Goal: Task Accomplishment & Management: Manage account settings

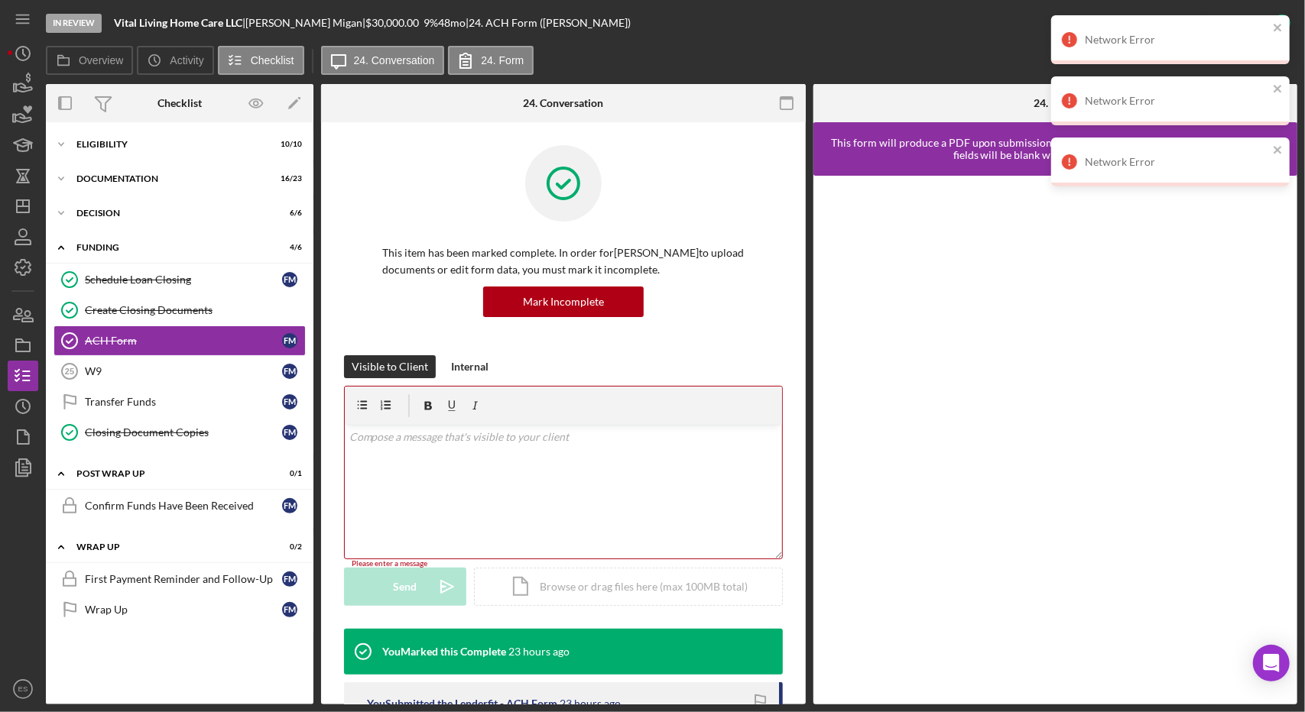
scroll to position [240, 0]
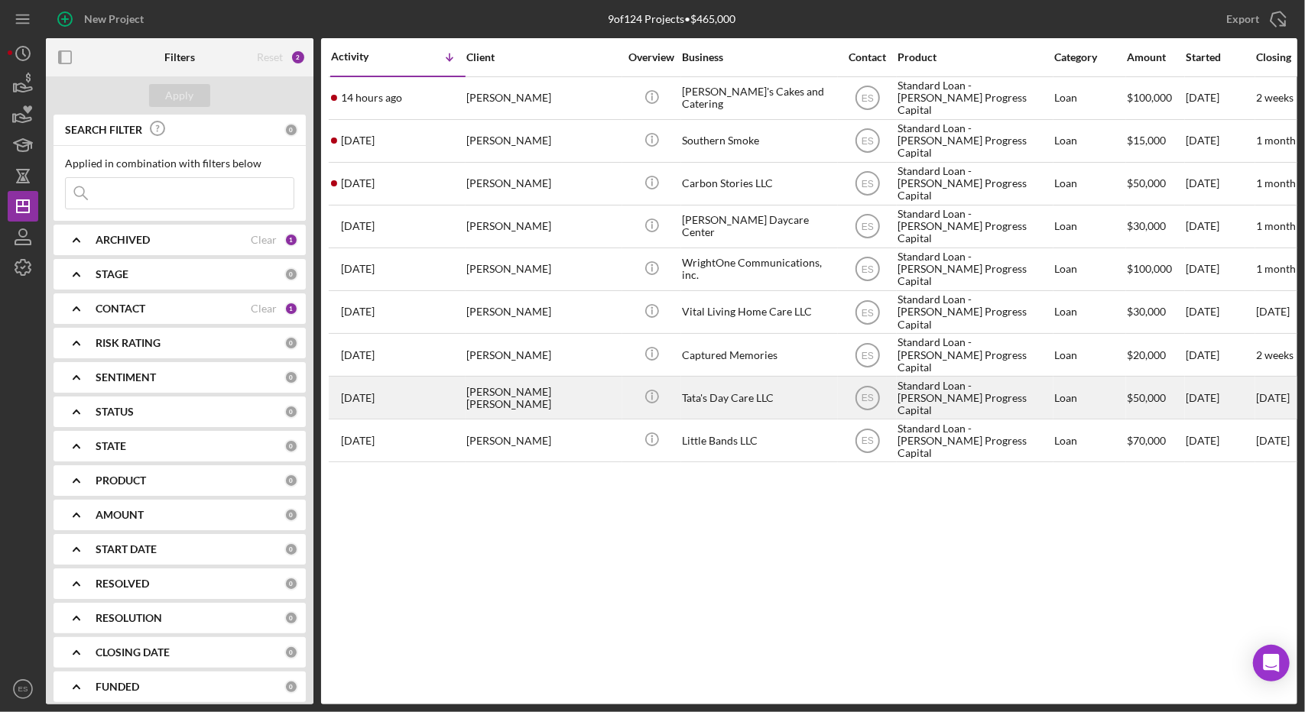
click at [754, 400] on div "Tata's Day Care LLC" at bounding box center [758, 398] width 153 height 41
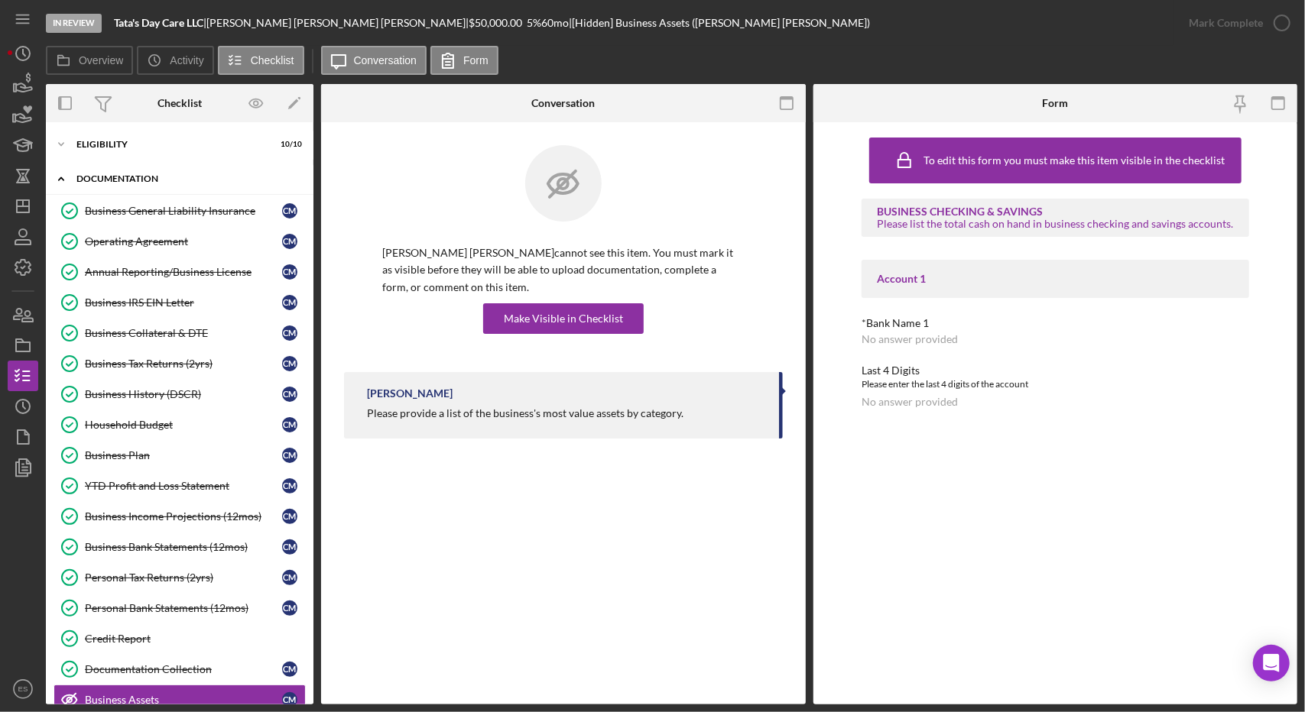
click at [106, 175] on div "Documentation" at bounding box center [185, 178] width 218 height 9
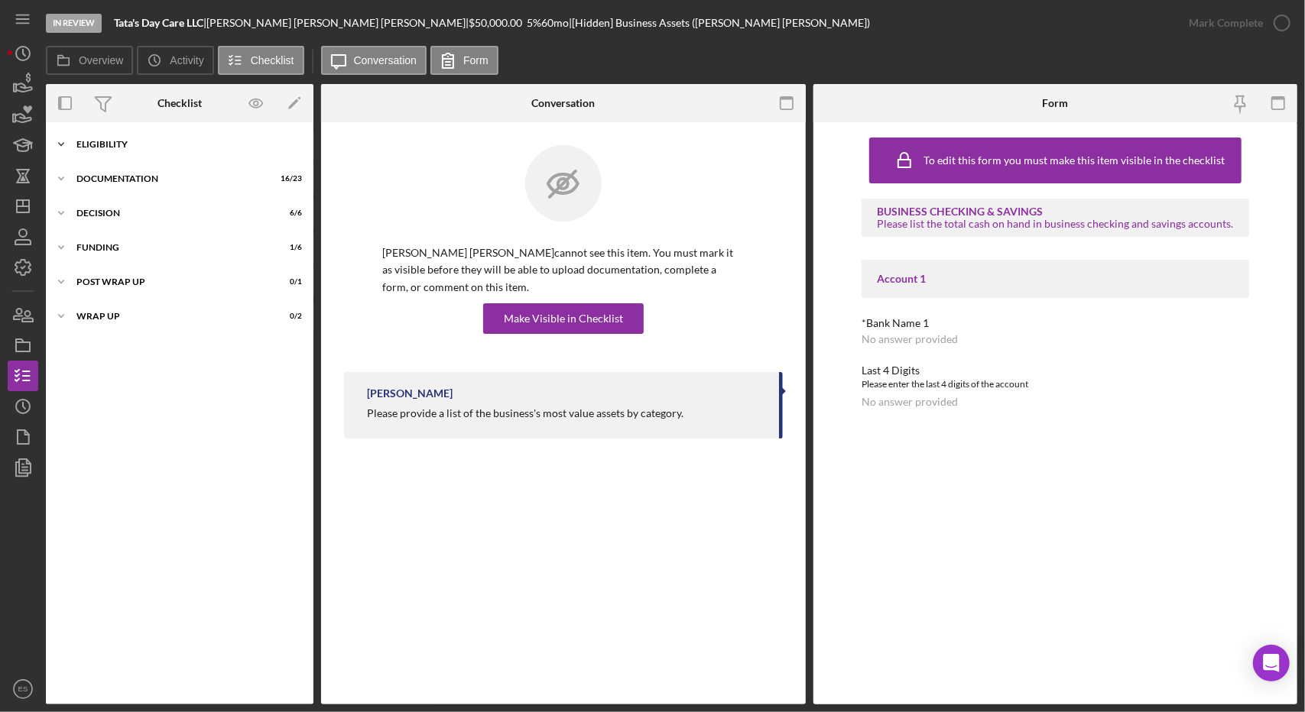
click at [95, 143] on div "Eligibility" at bounding box center [185, 144] width 218 height 9
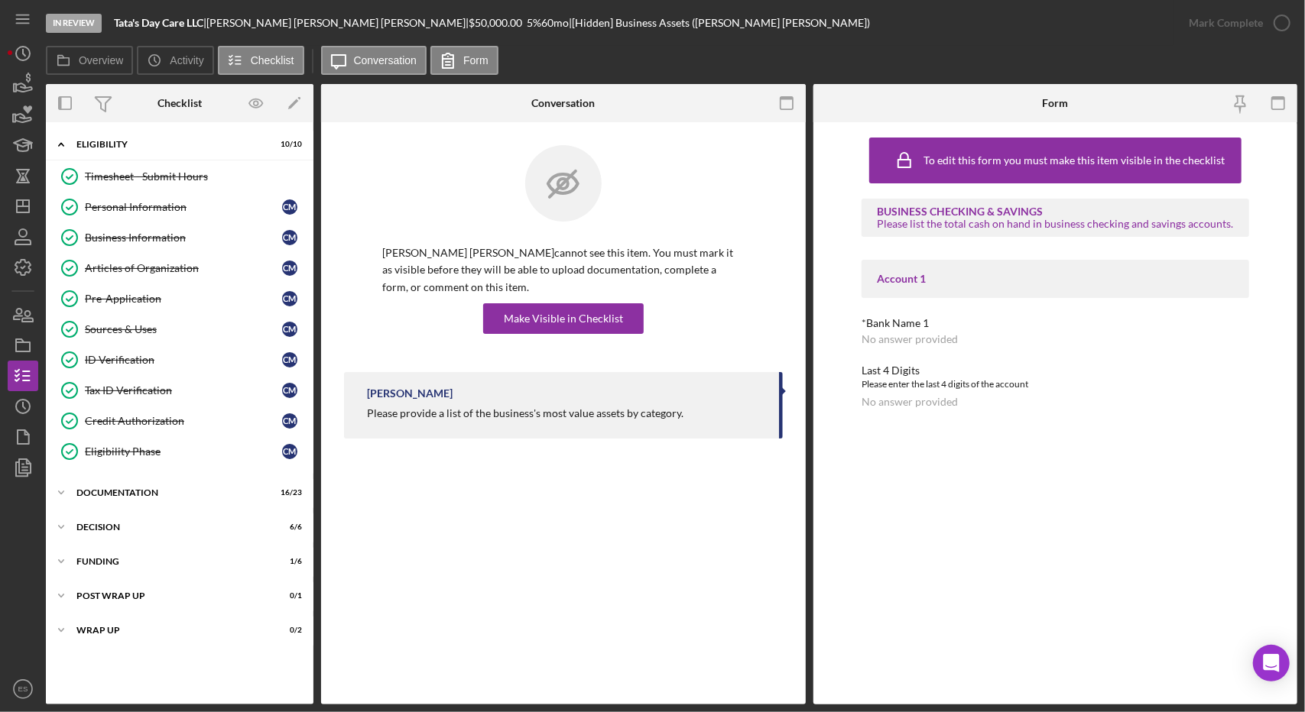
click at [118, 539] on div "Icon/Expander Eligibility 10 / 10 Timesheet - Submit Hours Timesheet - Submit H…" at bounding box center [180, 413] width 268 height 567
click at [112, 557] on div "Funding" at bounding box center [185, 561] width 218 height 9
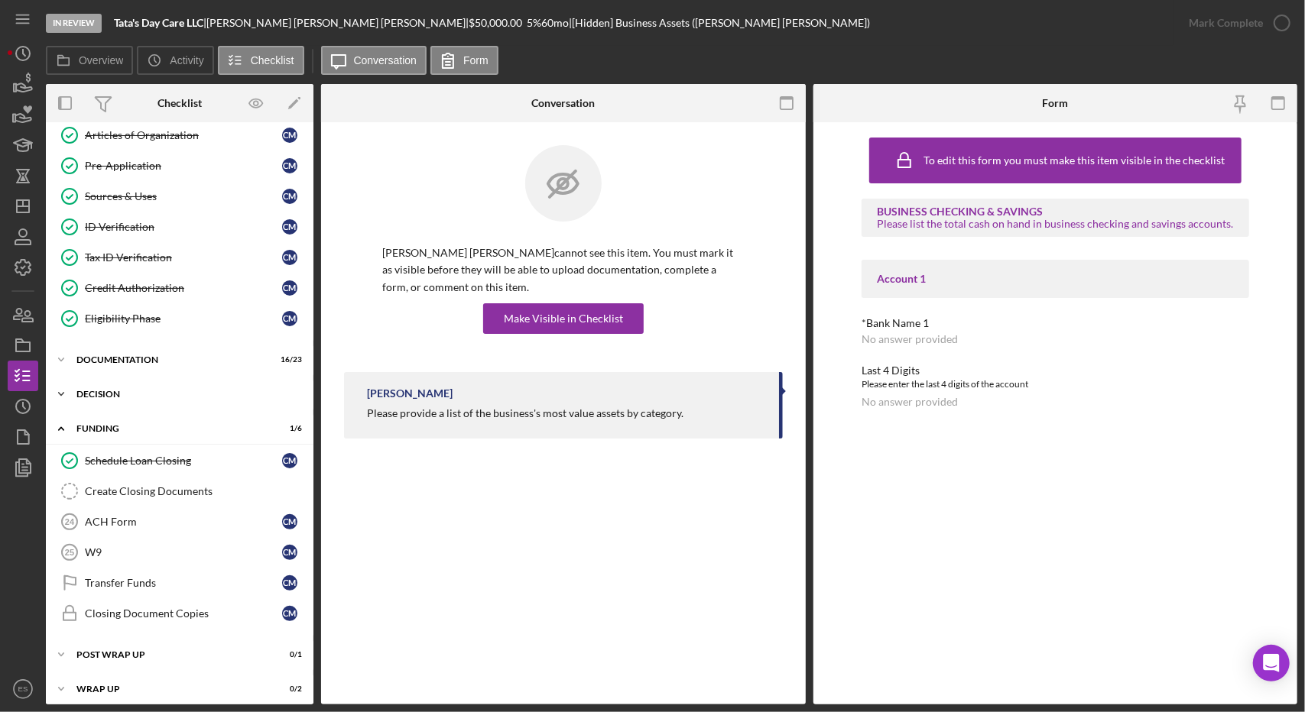
click at [127, 395] on div "Icon/Expander Decision 6 / 6" at bounding box center [180, 394] width 268 height 31
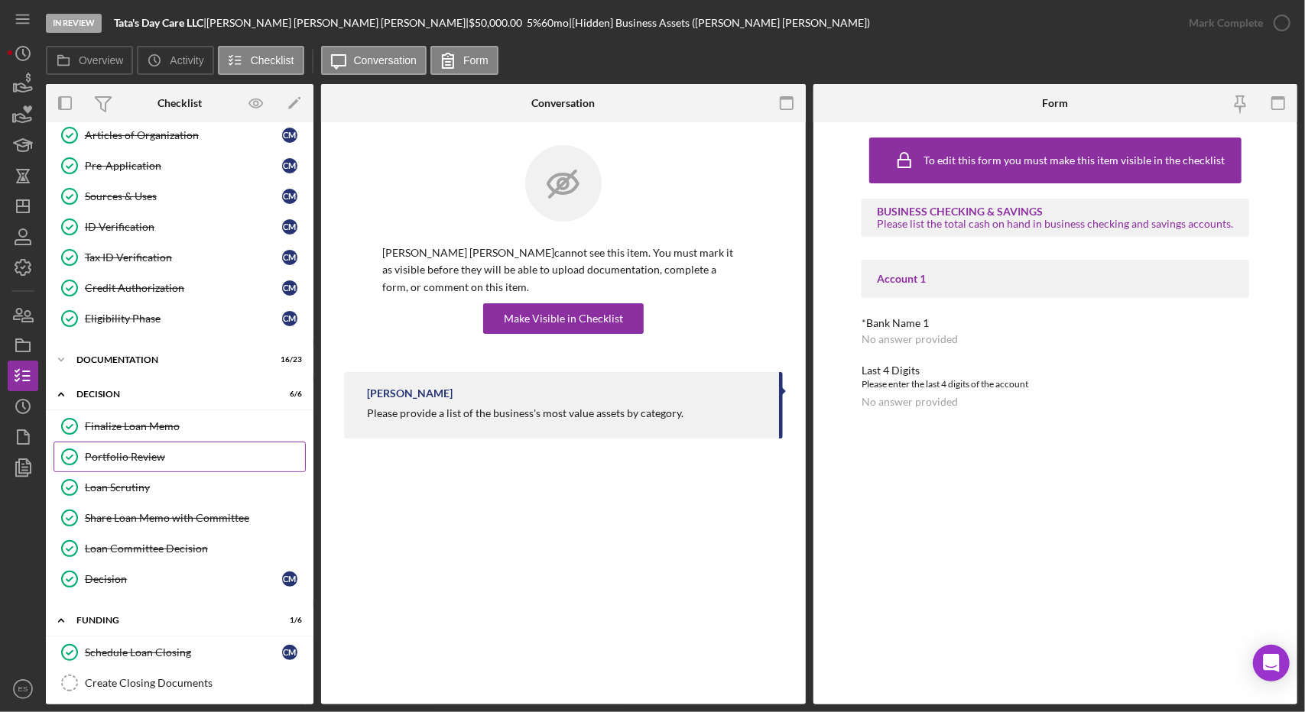
click at [144, 451] on div "Portfolio Review" at bounding box center [195, 457] width 220 height 12
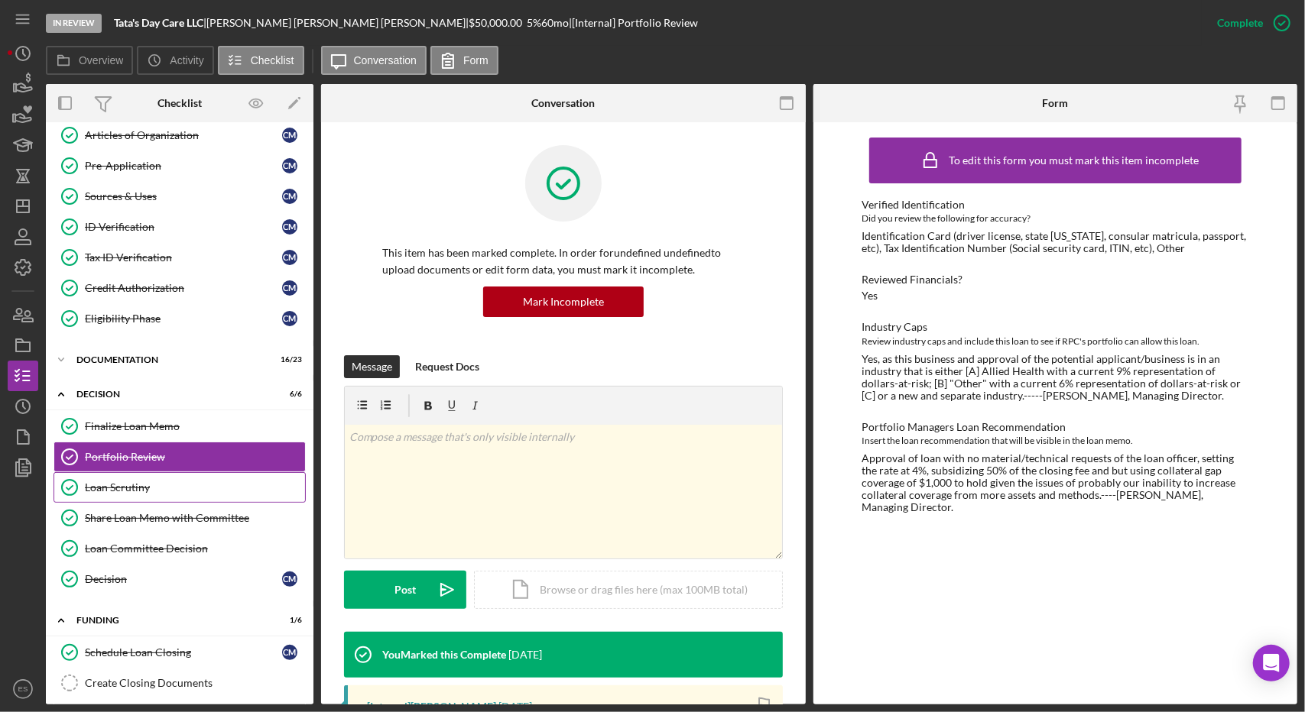
scroll to position [321, 0]
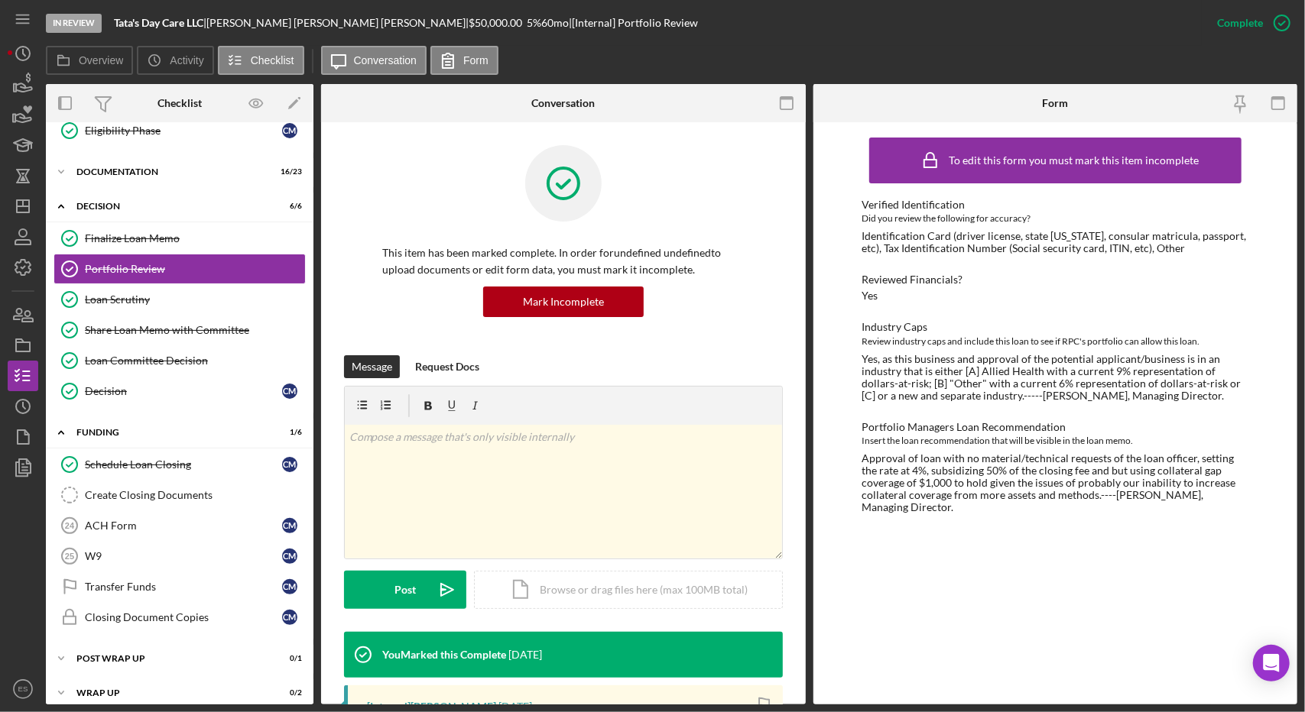
click at [1051, 505] on div "To edit this form you must mark this item incomplete Verified Identification Di…" at bounding box center [1056, 413] width 388 height 567
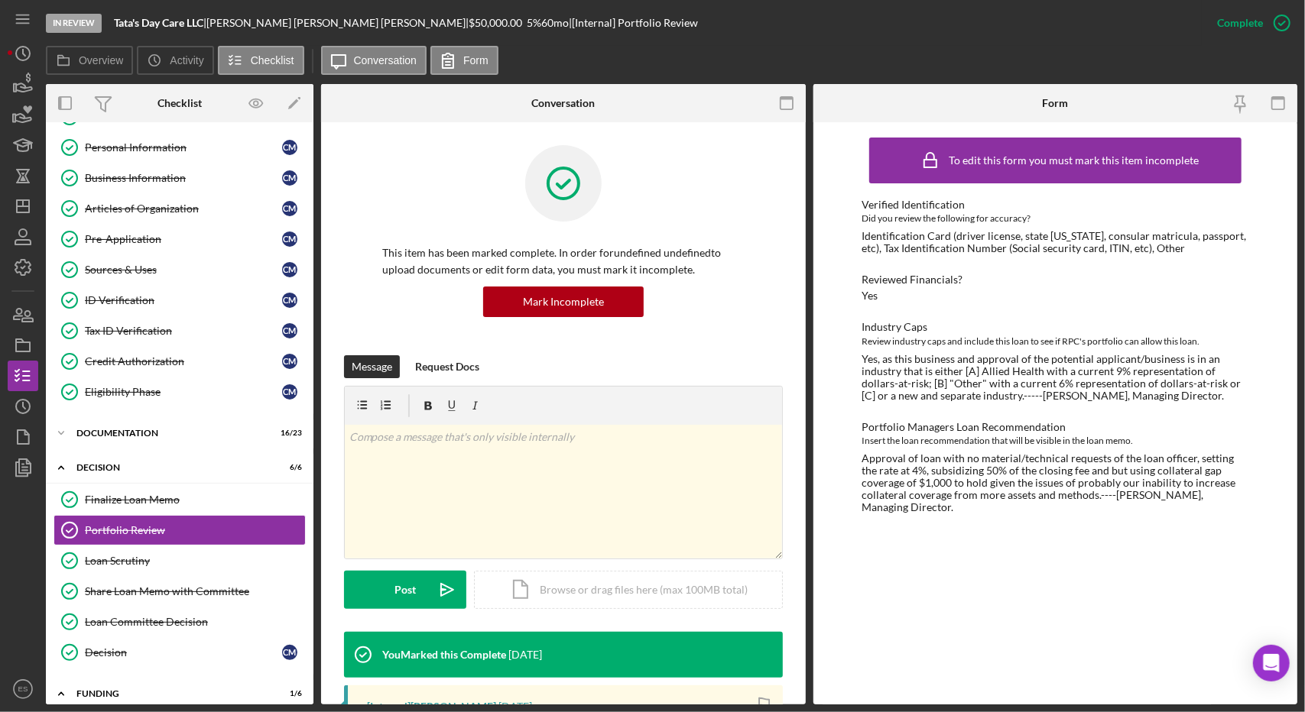
scroll to position [0, 0]
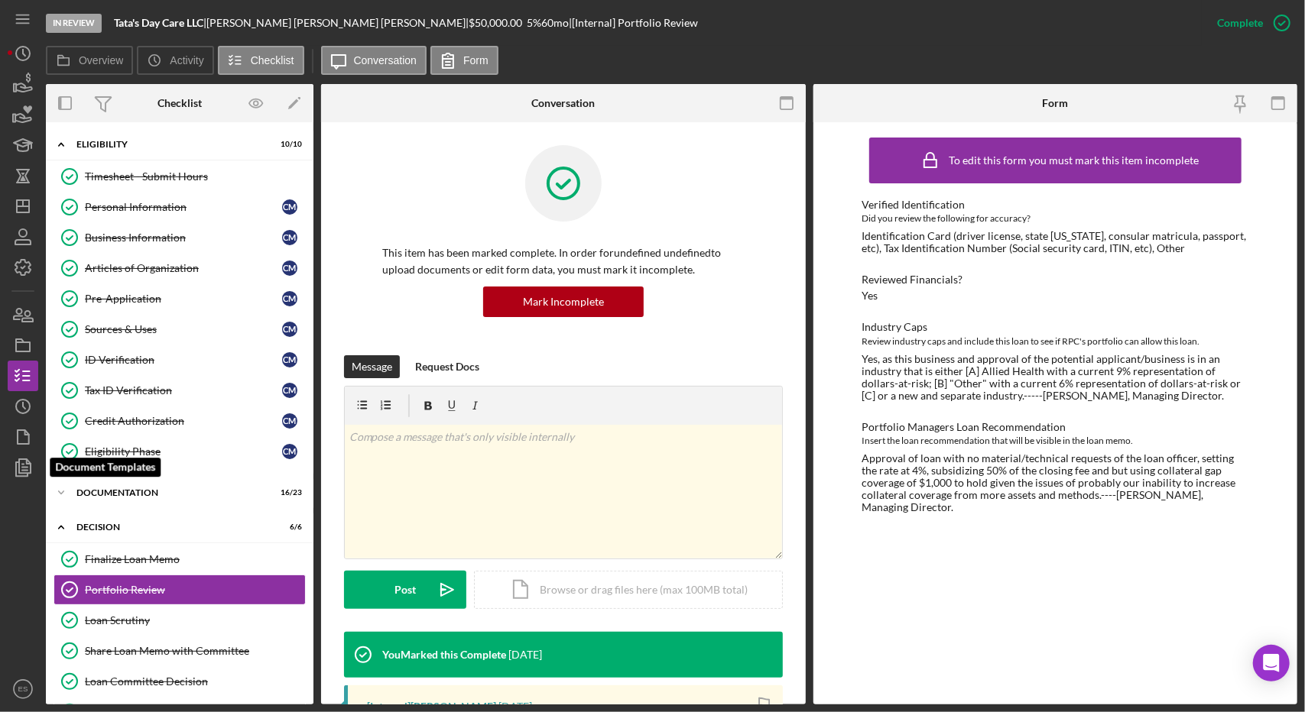
click at [2, 473] on div "In Review Tata's Day Care LLC | [PERSON_NAME] [PERSON_NAME] | $50,000.00 5 % 60…" at bounding box center [652, 356] width 1305 height 712
click at [12, 473] on icon "button" at bounding box center [23, 468] width 38 height 38
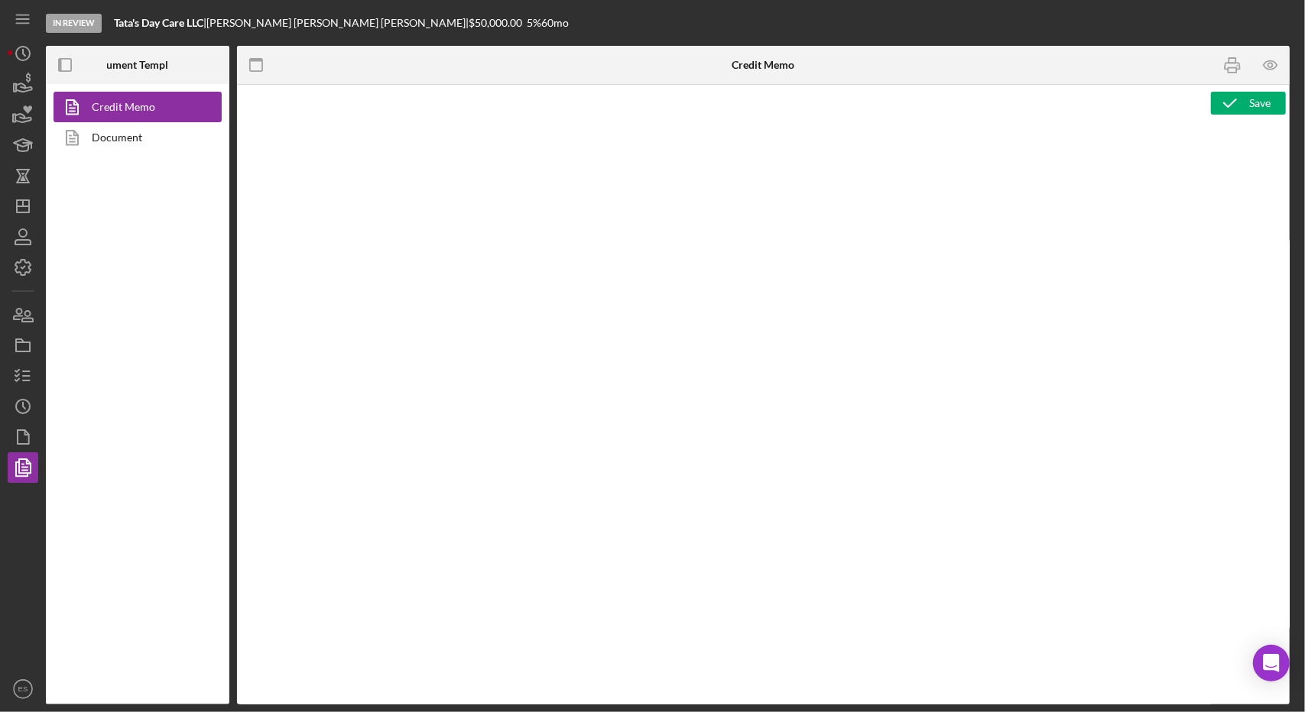
type textarea "<h2 style="text-align: left;">&nbsp; <img style="float: left;" src="[URL][DOMAI…"
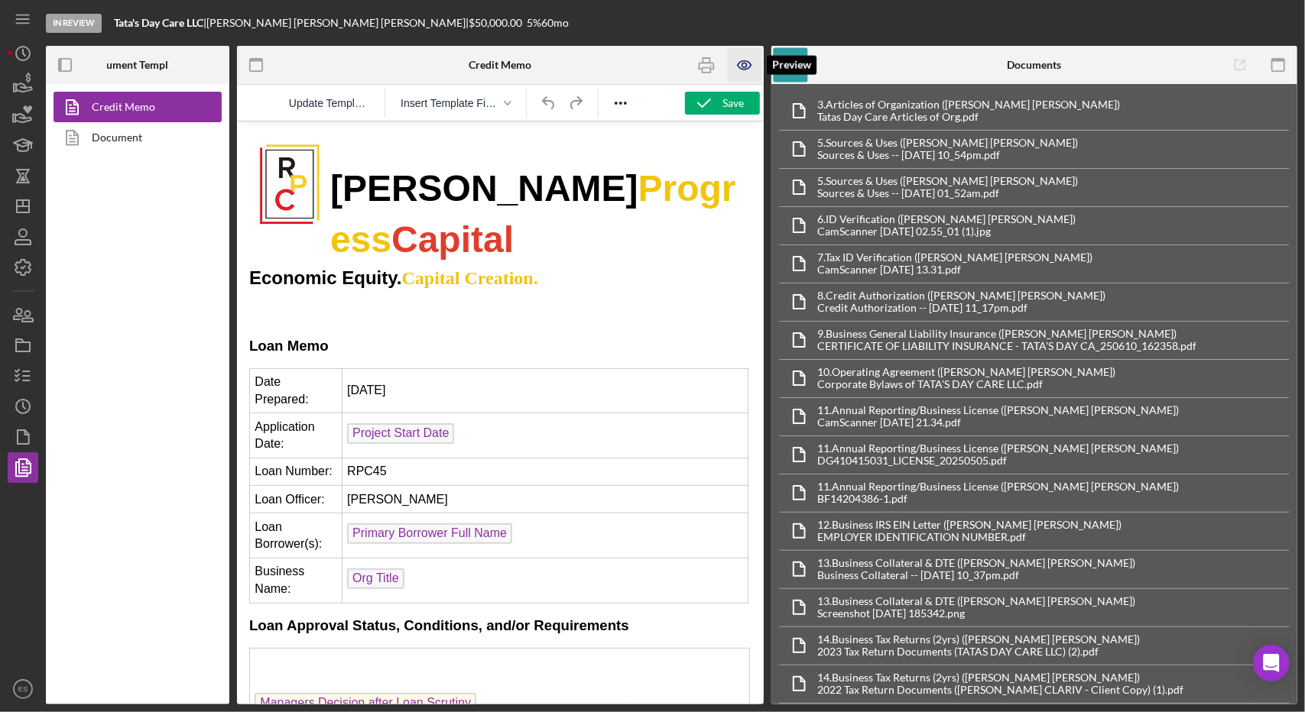
click at [745, 68] on icon "button" at bounding box center [744, 65] width 34 height 34
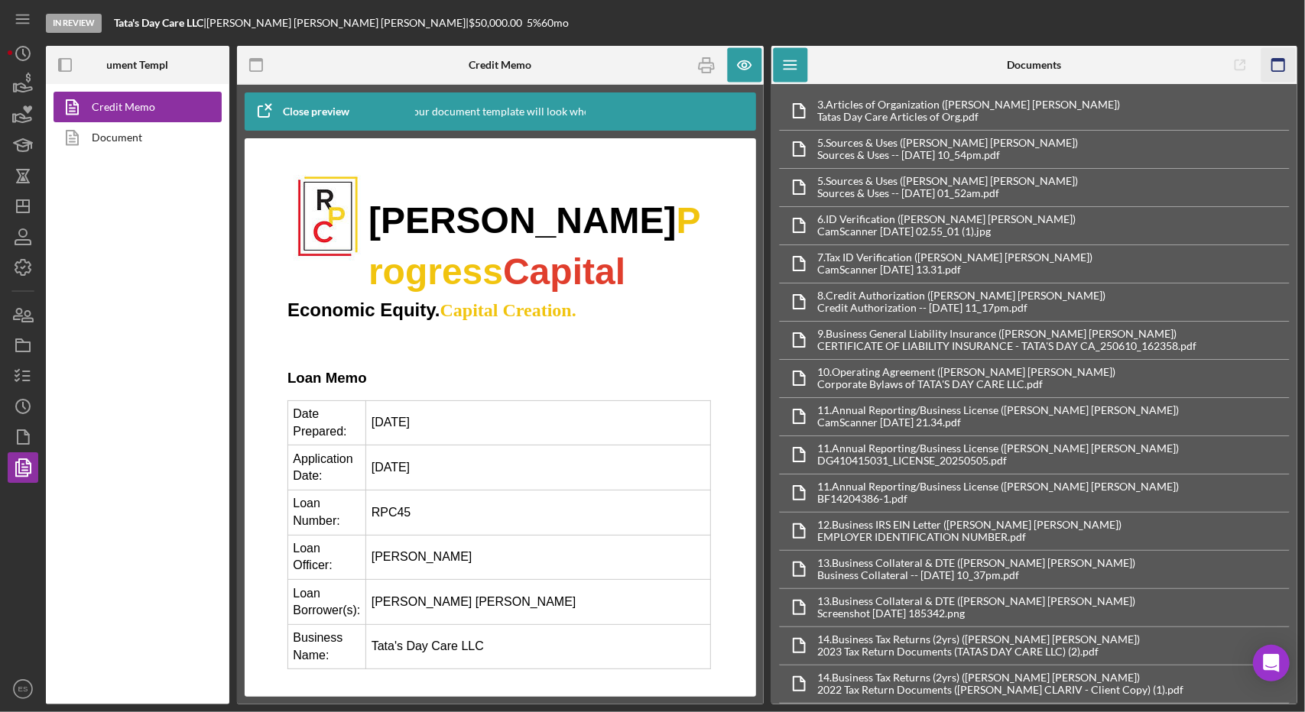
click at [1278, 68] on icon "button" at bounding box center [1278, 65] width 34 height 34
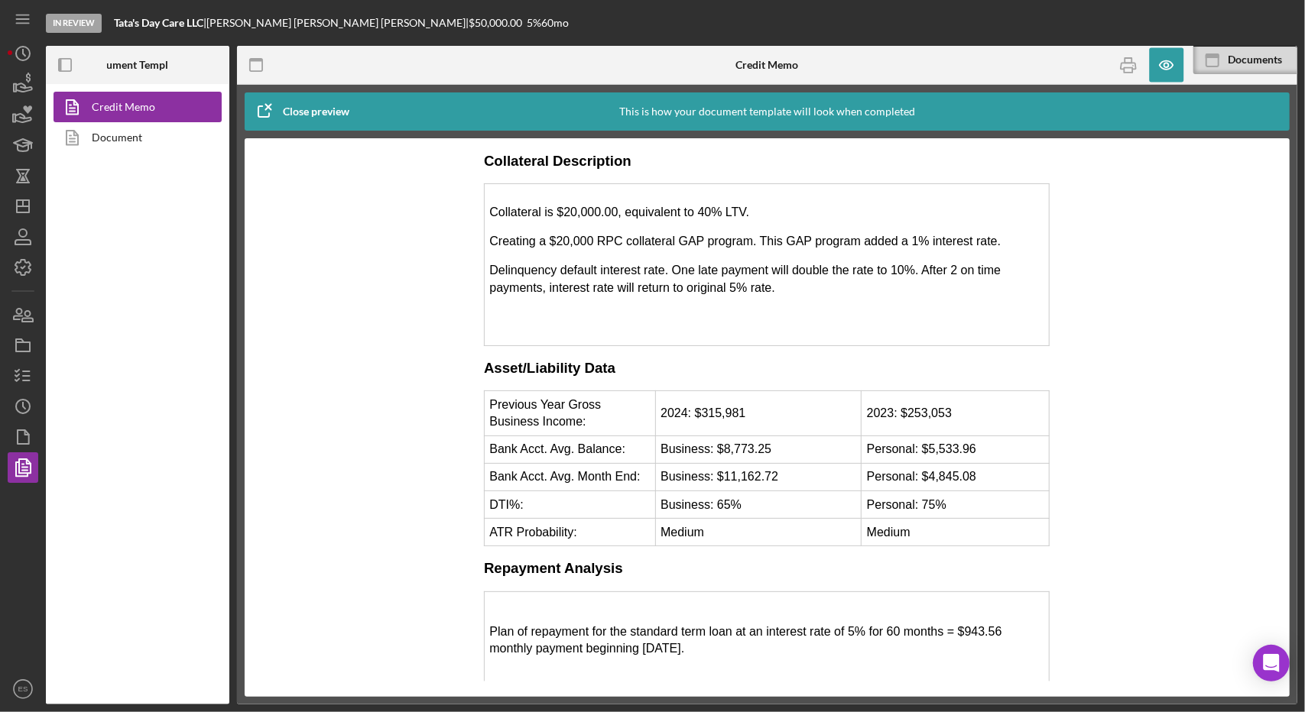
scroll to position [2611, 0]
click at [1011, 104] on div at bounding box center [1115, 112] width 349 height 38
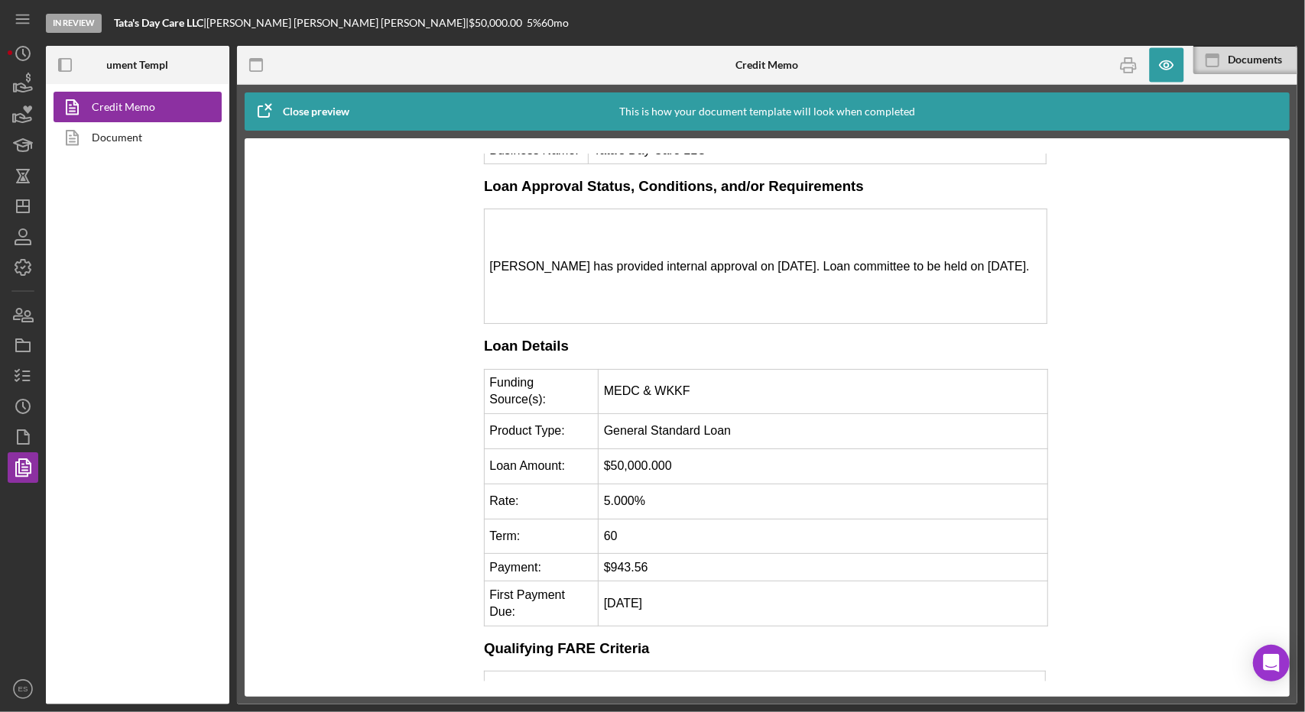
scroll to position [420, 0]
click at [654, 152] on div at bounding box center [767, 417] width 1045 height 559
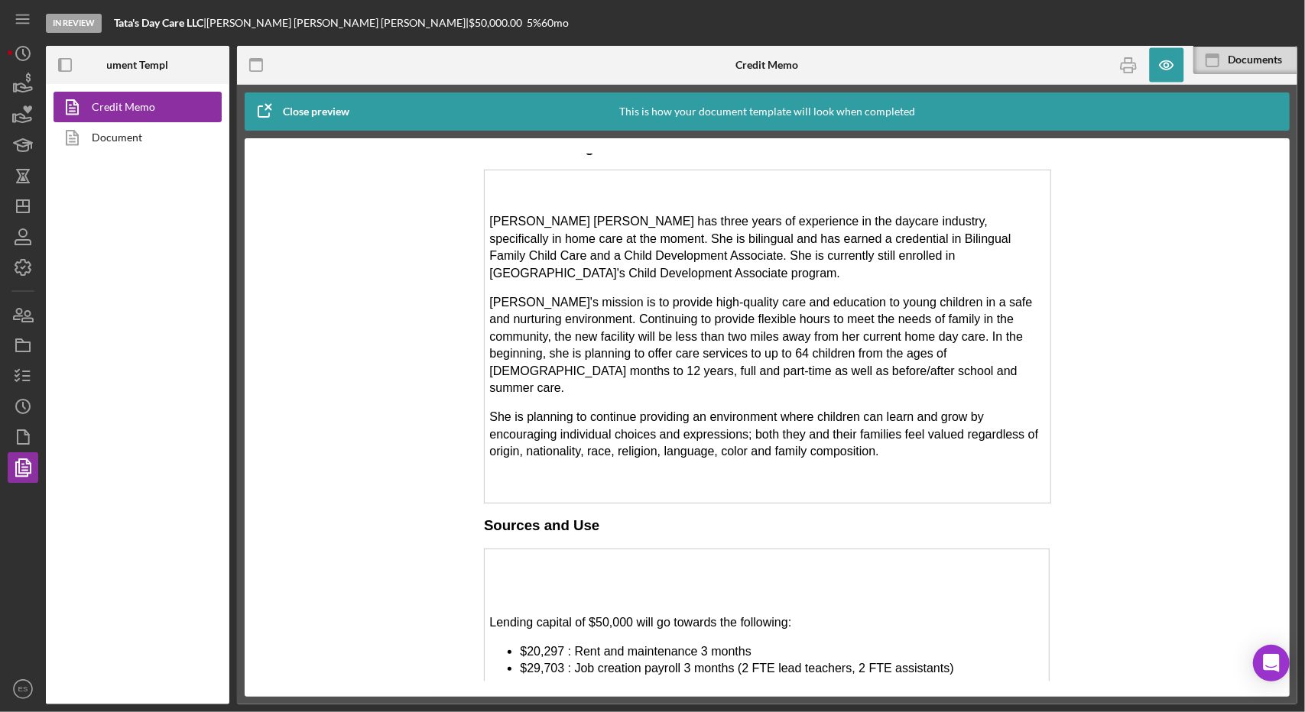
scroll to position [1930, 0]
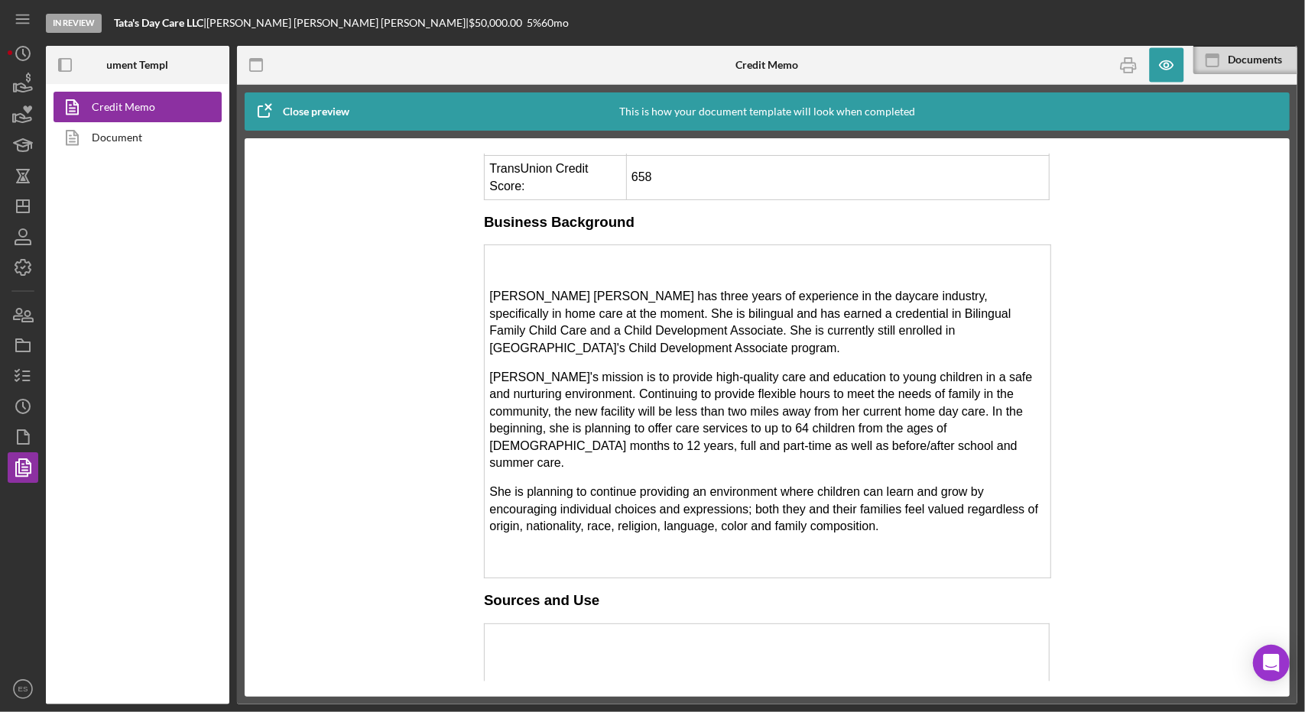
click at [677, 689] on p "Lending capital of $50,000 will go towards the following:" at bounding box center [766, 697] width 555 height 17
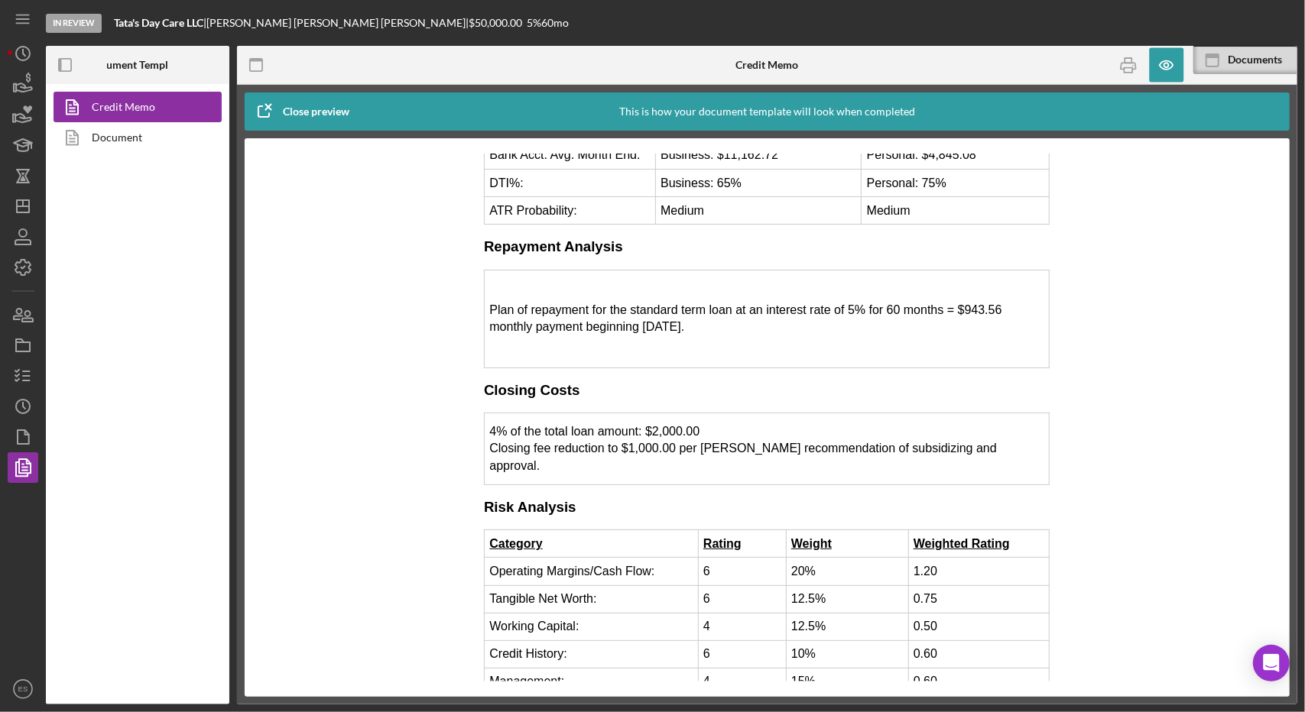
scroll to position [2932, 0]
click at [25, 376] on line "button" at bounding box center [26, 376] width 7 height 0
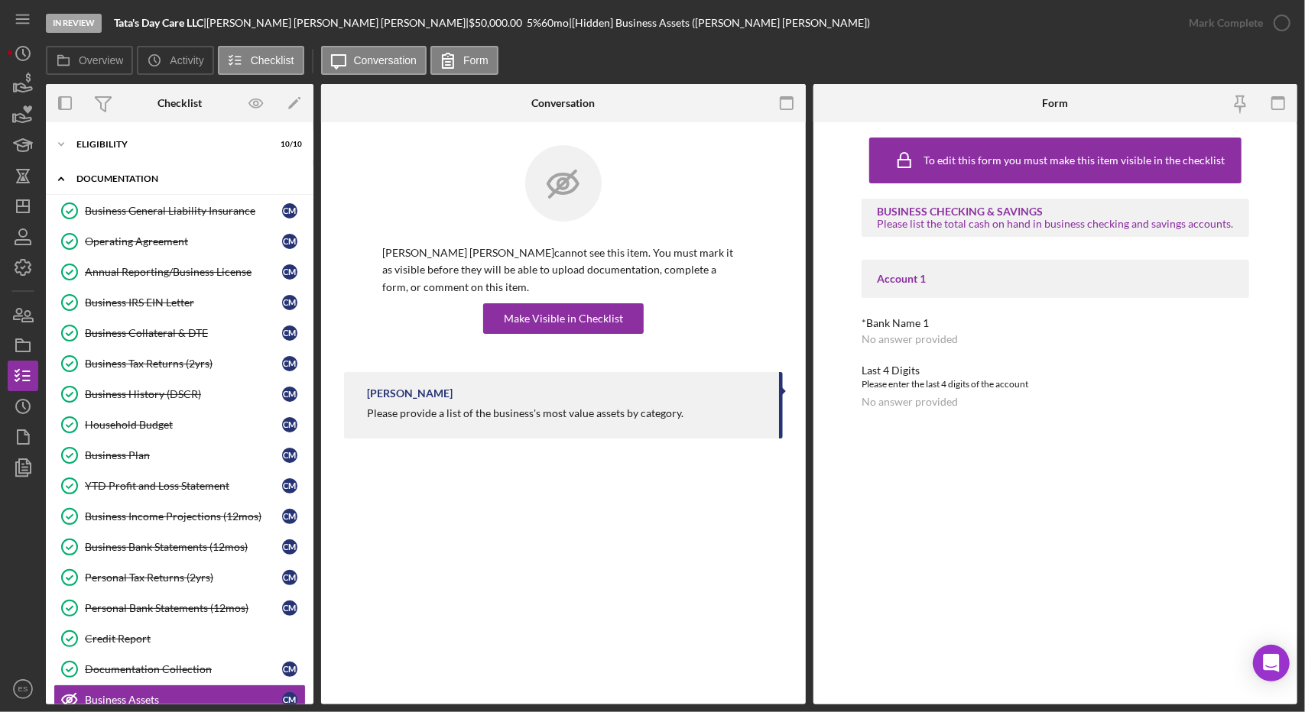
click at [105, 172] on div "Icon/Expander Documentation 16 / 23" at bounding box center [180, 179] width 268 height 31
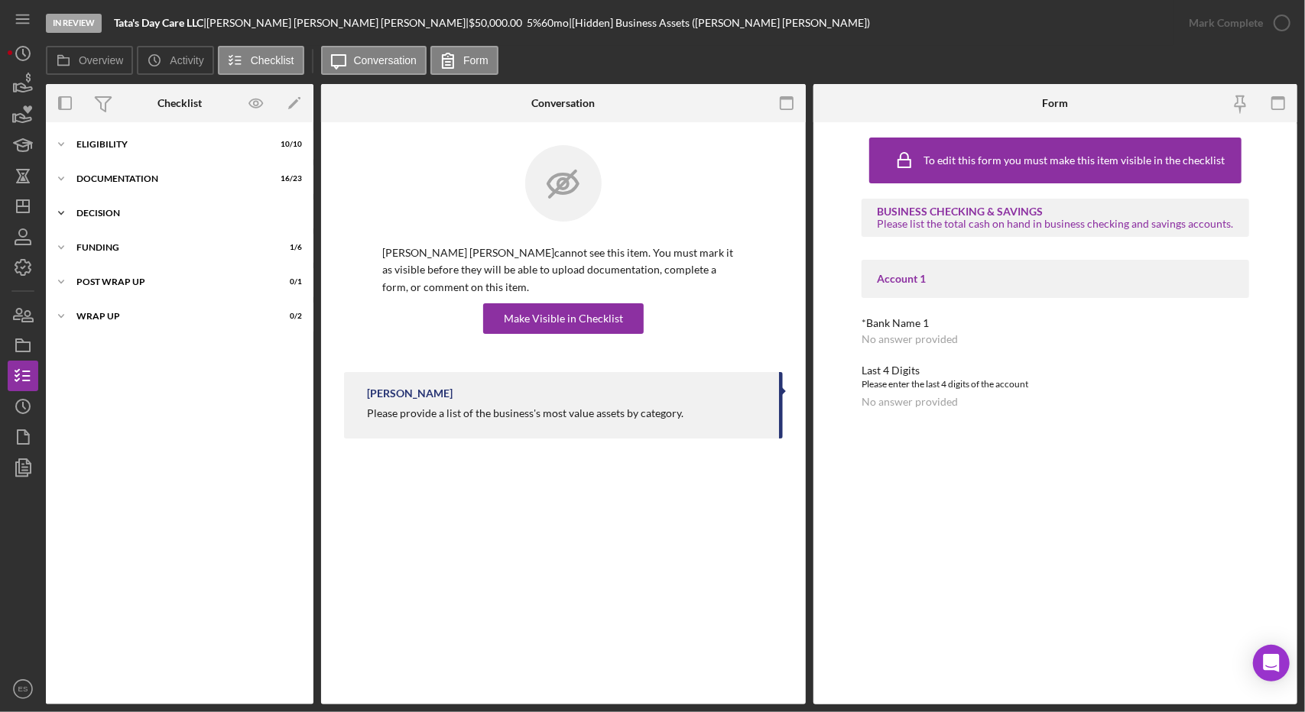
click at [118, 219] on div "Icon/Expander Decision 6 / 6" at bounding box center [180, 213] width 268 height 31
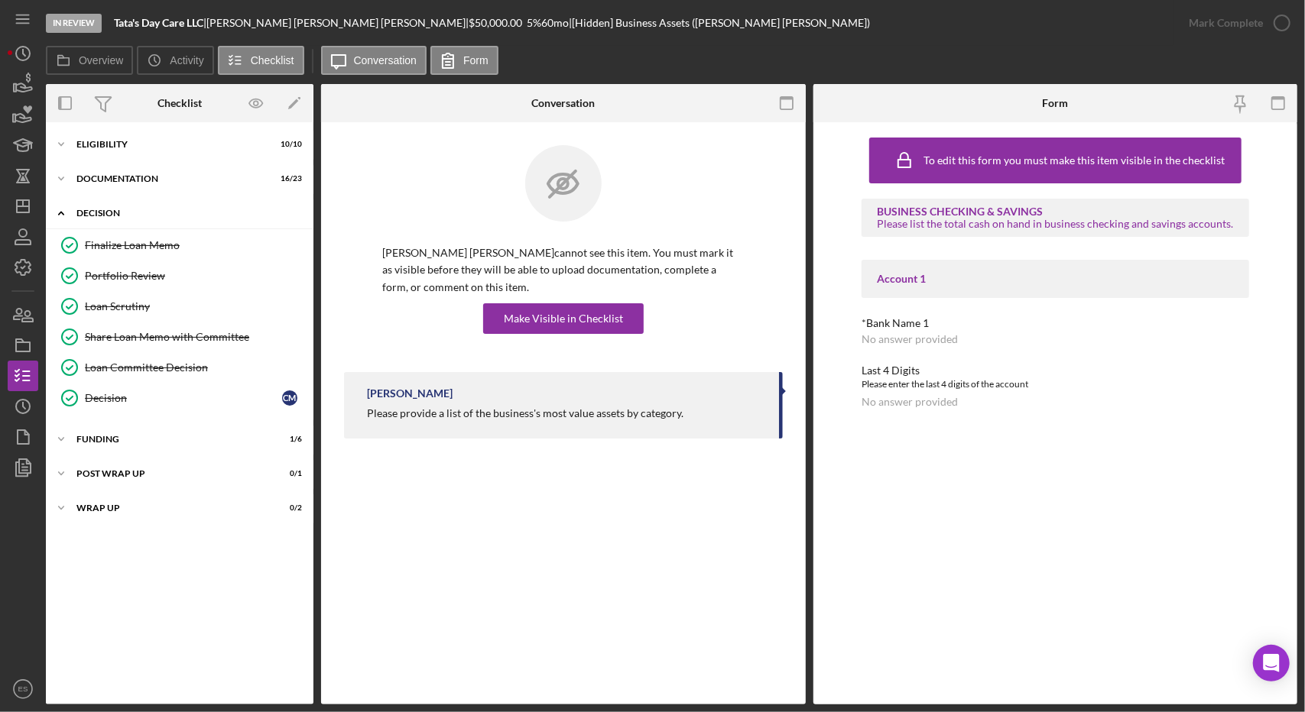
click at [118, 219] on div "Icon/Expander Decision 6 / 6" at bounding box center [180, 213] width 268 height 31
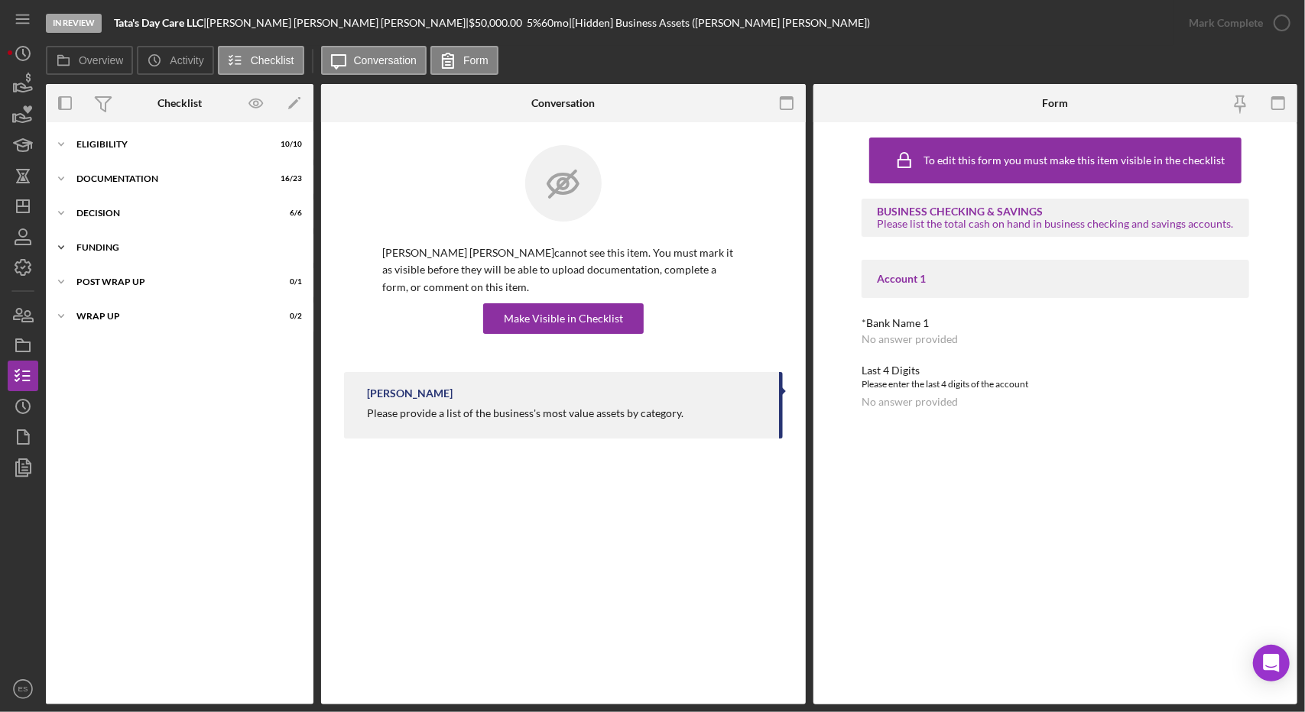
click at [97, 251] on div "Funding" at bounding box center [185, 247] width 218 height 9
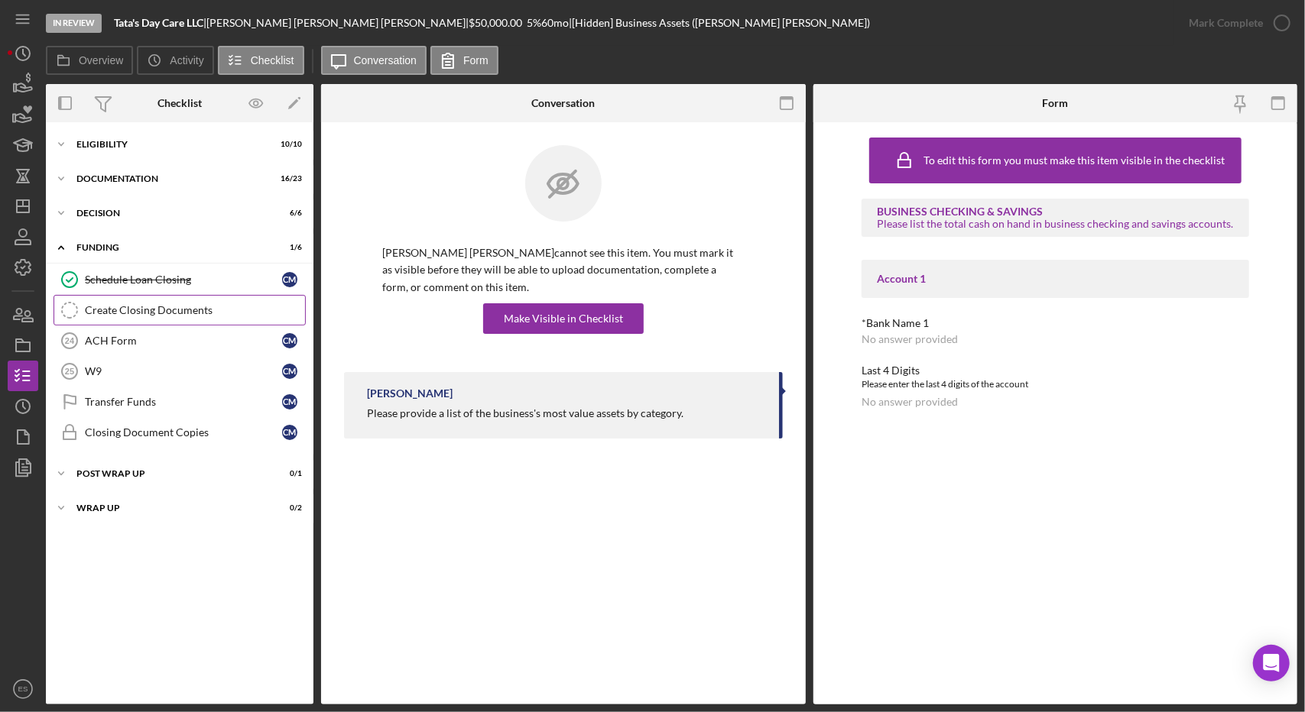
click at [125, 304] on div "Create Closing Documents" at bounding box center [195, 310] width 220 height 12
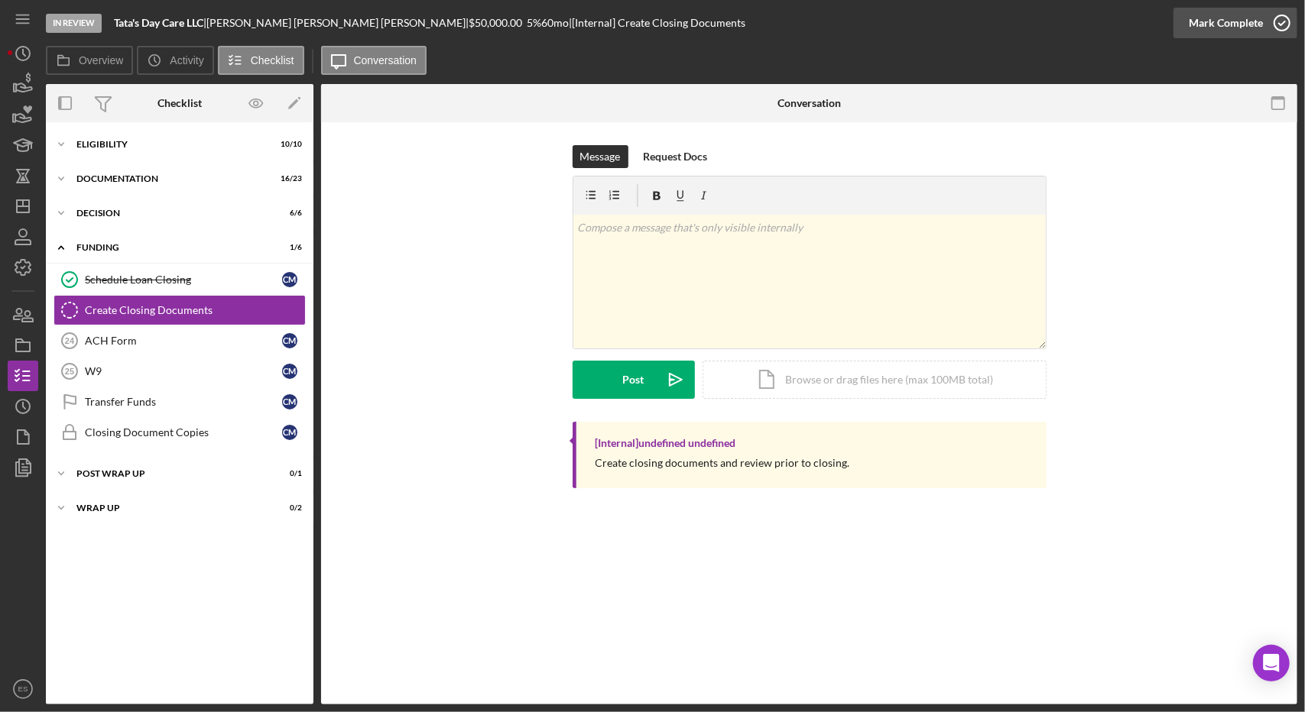
click at [1194, 31] on div "Mark Complete" at bounding box center [1226, 23] width 74 height 31
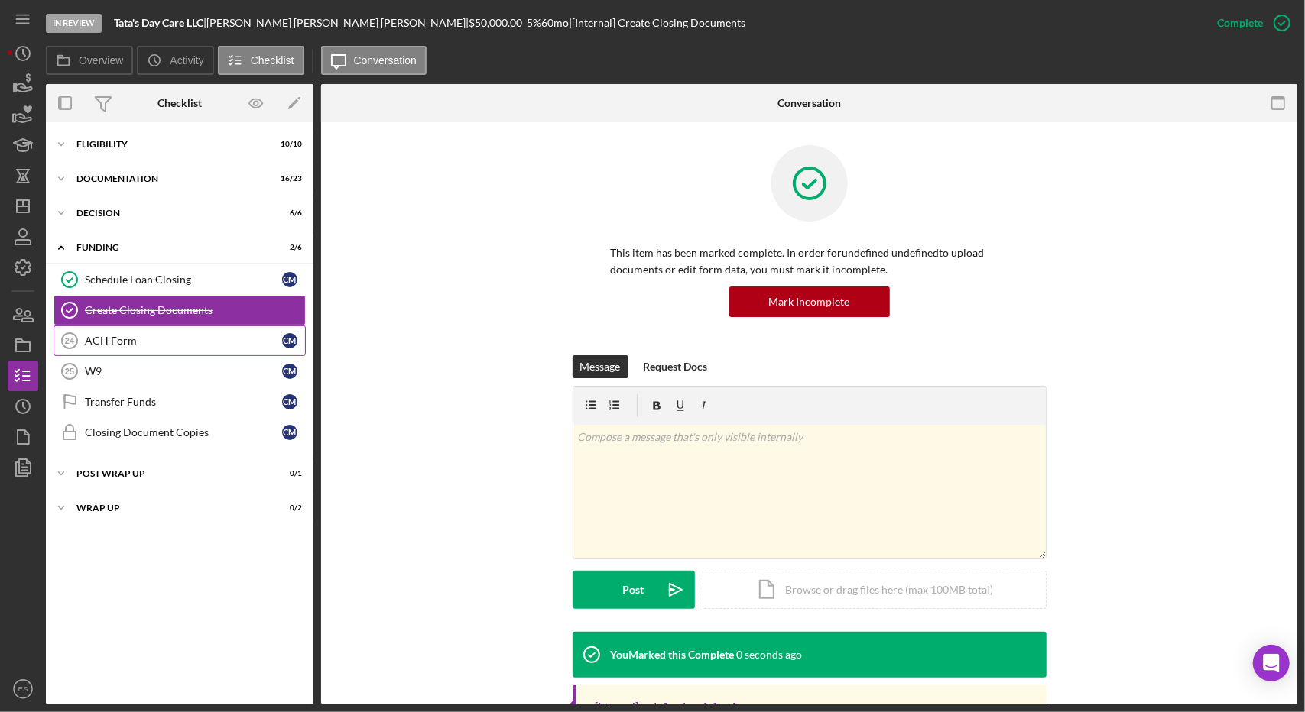
click at [157, 345] on div "ACH Form" at bounding box center [183, 341] width 197 height 12
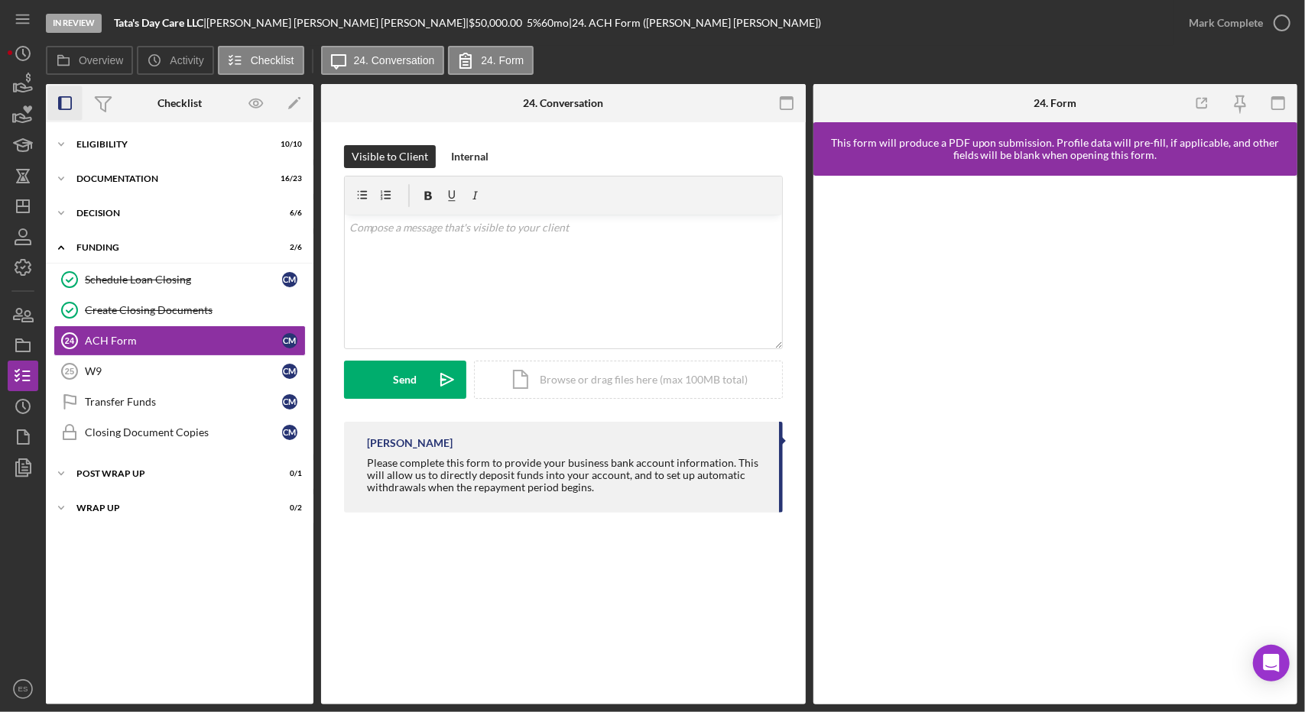
click at [63, 106] on icon "button" at bounding box center [65, 103] width 34 height 34
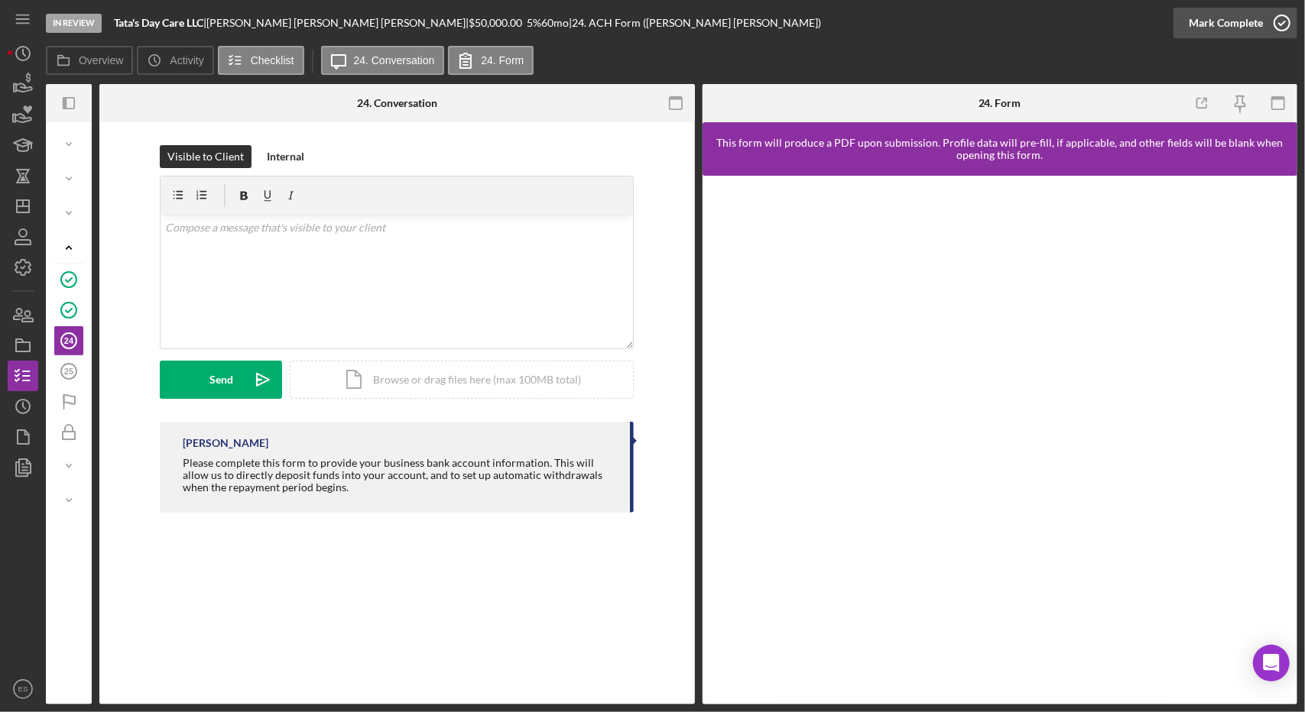
click at [1263, 20] on icon "button" at bounding box center [1282, 23] width 38 height 38
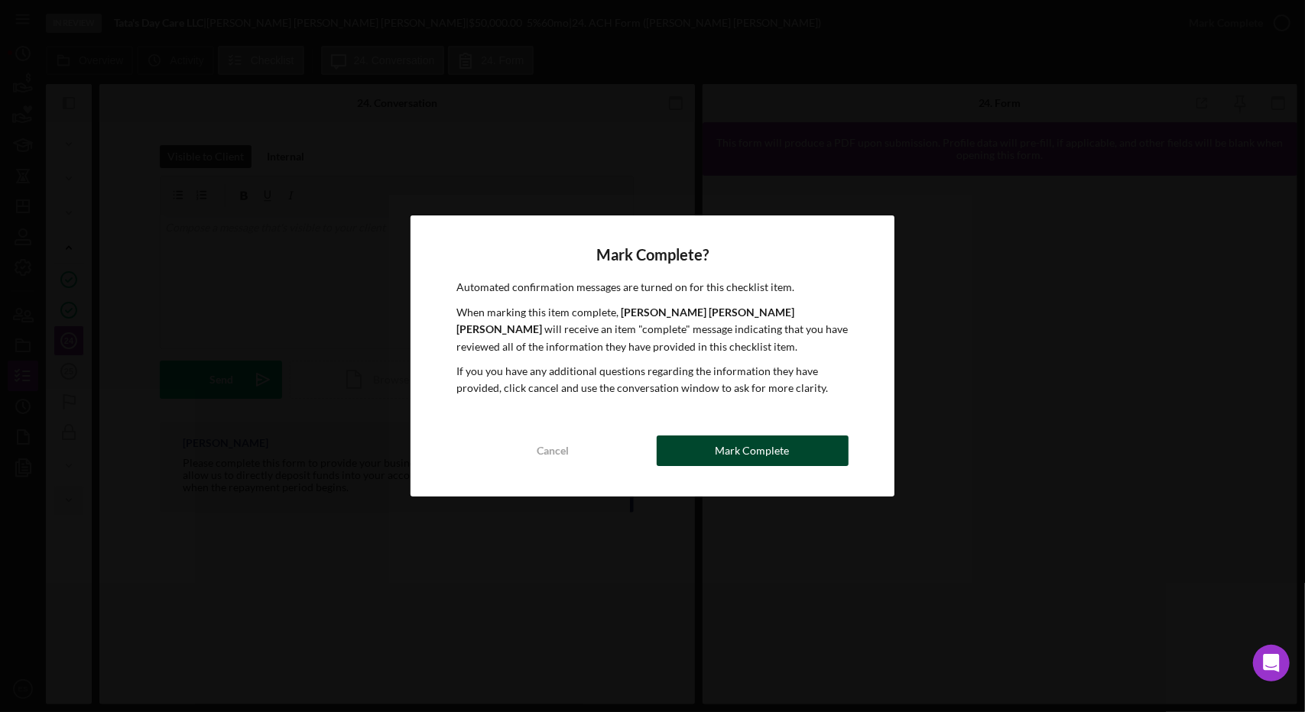
click at [783, 441] on div "Mark Complete" at bounding box center [753, 451] width 74 height 31
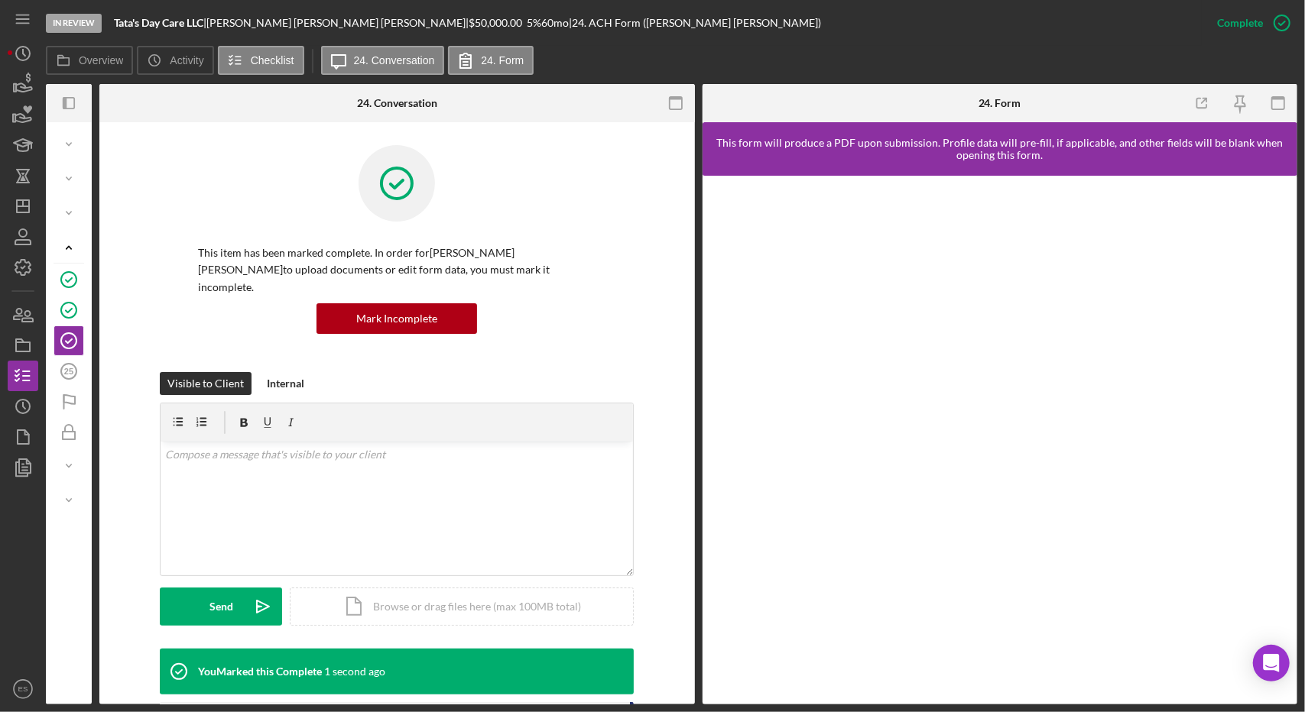
scroll to position [193, 0]
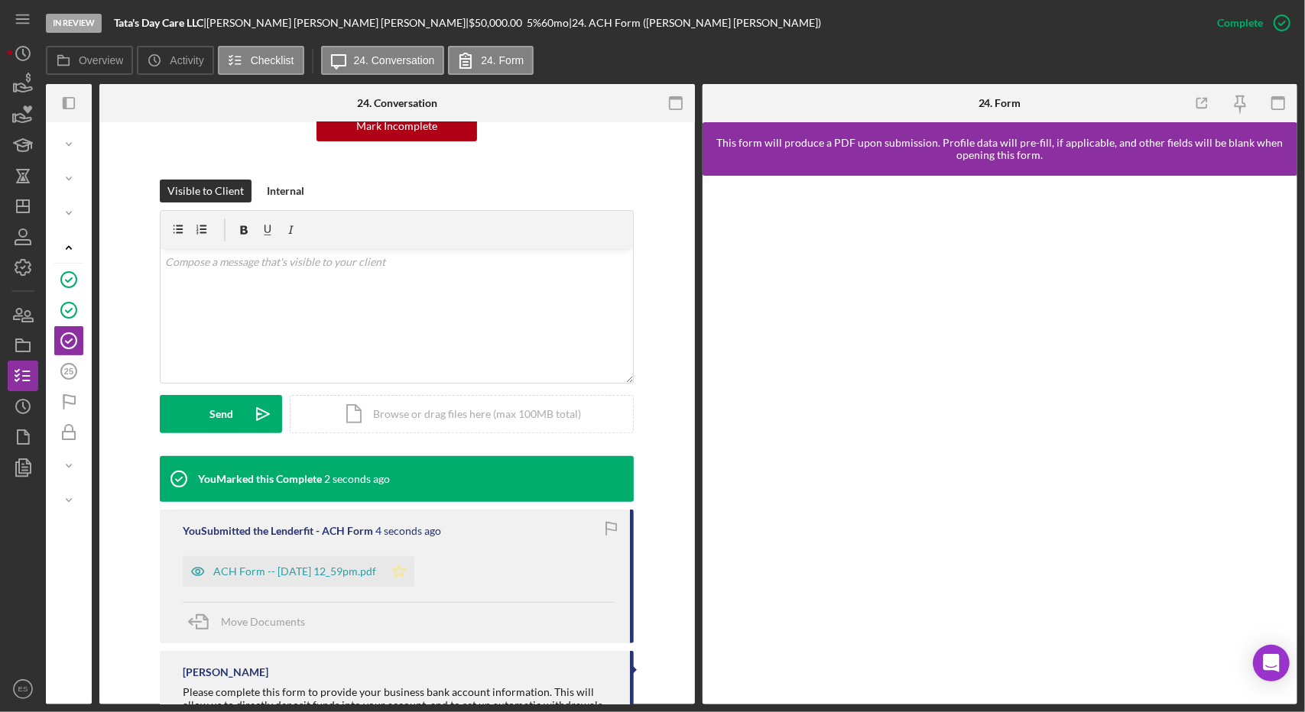
click at [414, 557] on icon "Icon/Star" at bounding box center [399, 572] width 31 height 31
click at [65, 109] on icon "button" at bounding box center [65, 103] width 4 height 12
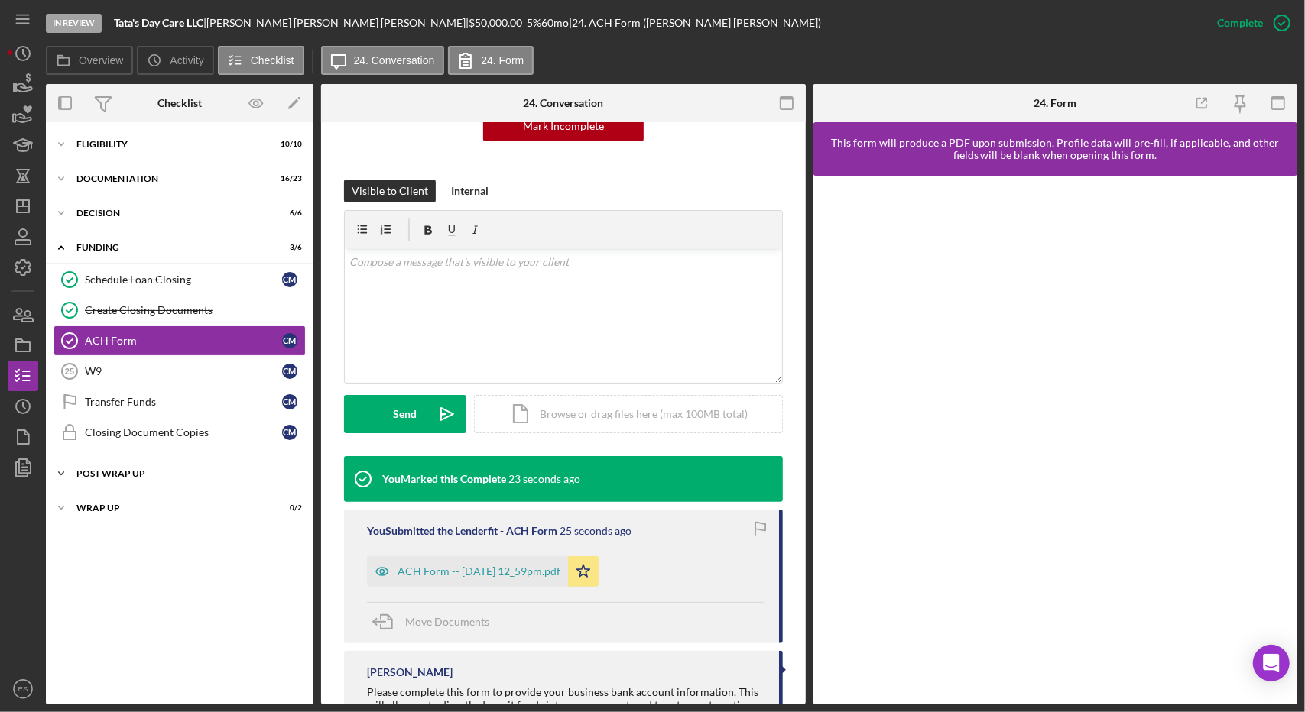
click at [83, 469] on div "Post Wrap Up" at bounding box center [185, 473] width 218 height 9
click at [147, 551] on div "Icon/Expander Wrap up 0 / 2" at bounding box center [180, 547] width 268 height 31
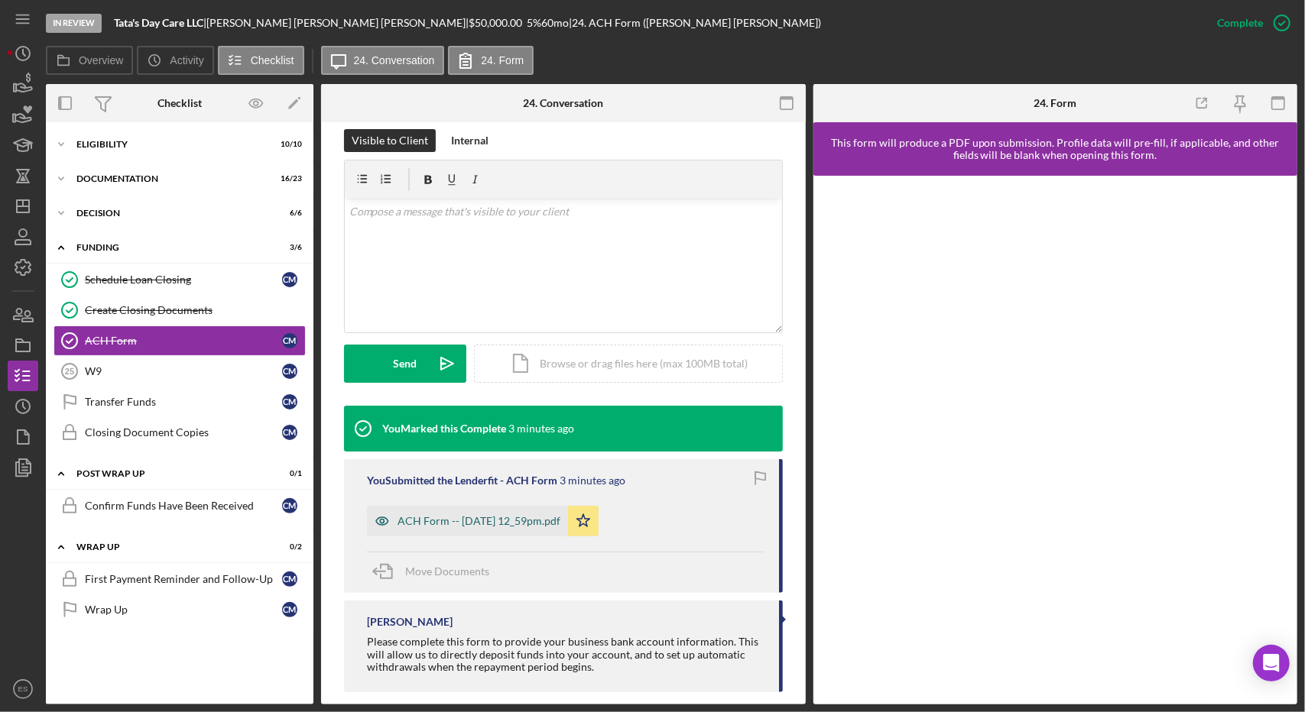
click at [493, 517] on div "ACH Form -- [DATE] 12_59pm.pdf" at bounding box center [467, 521] width 201 height 31
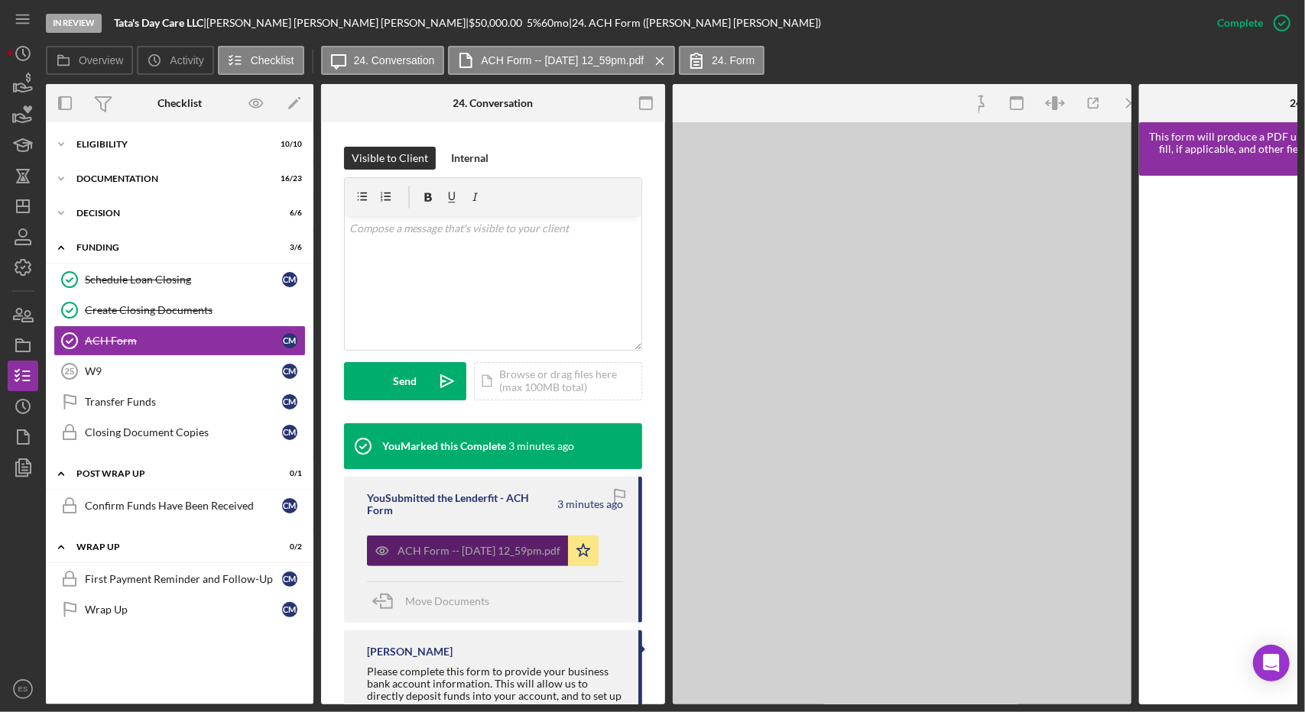
scroll to position [277, 0]
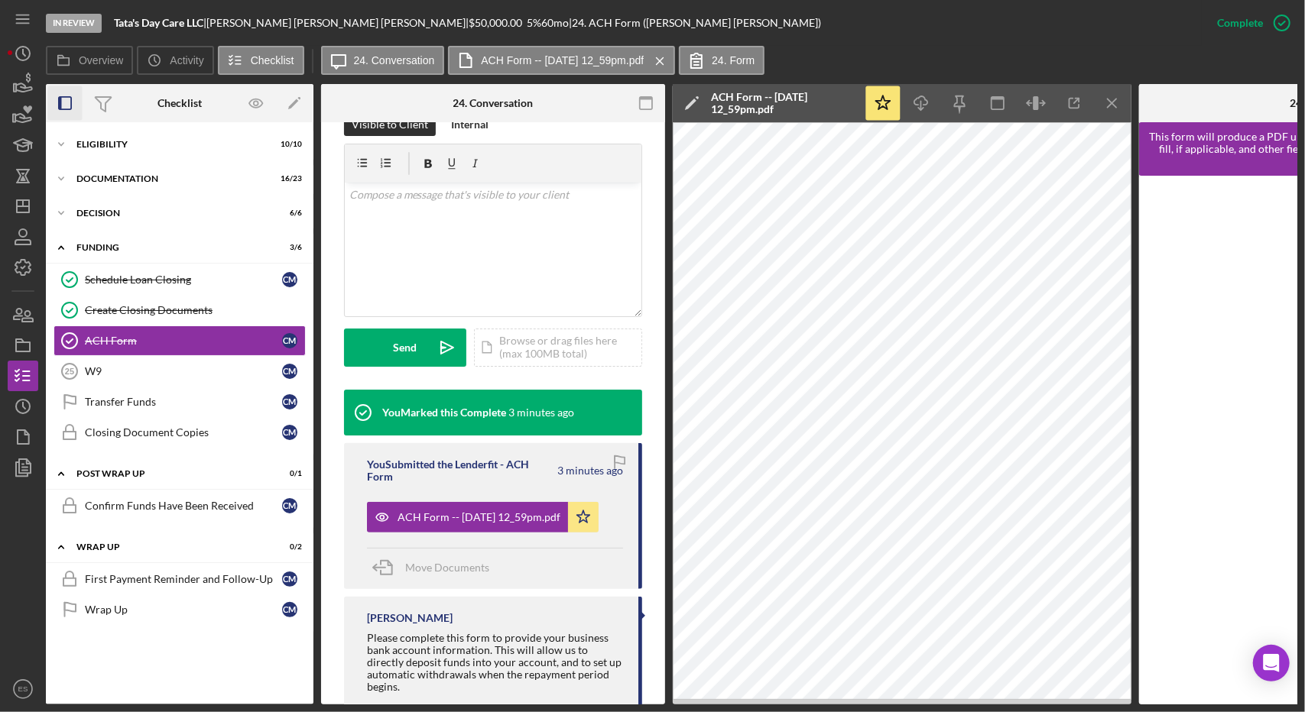
click at [57, 110] on icon "button" at bounding box center [65, 103] width 34 height 34
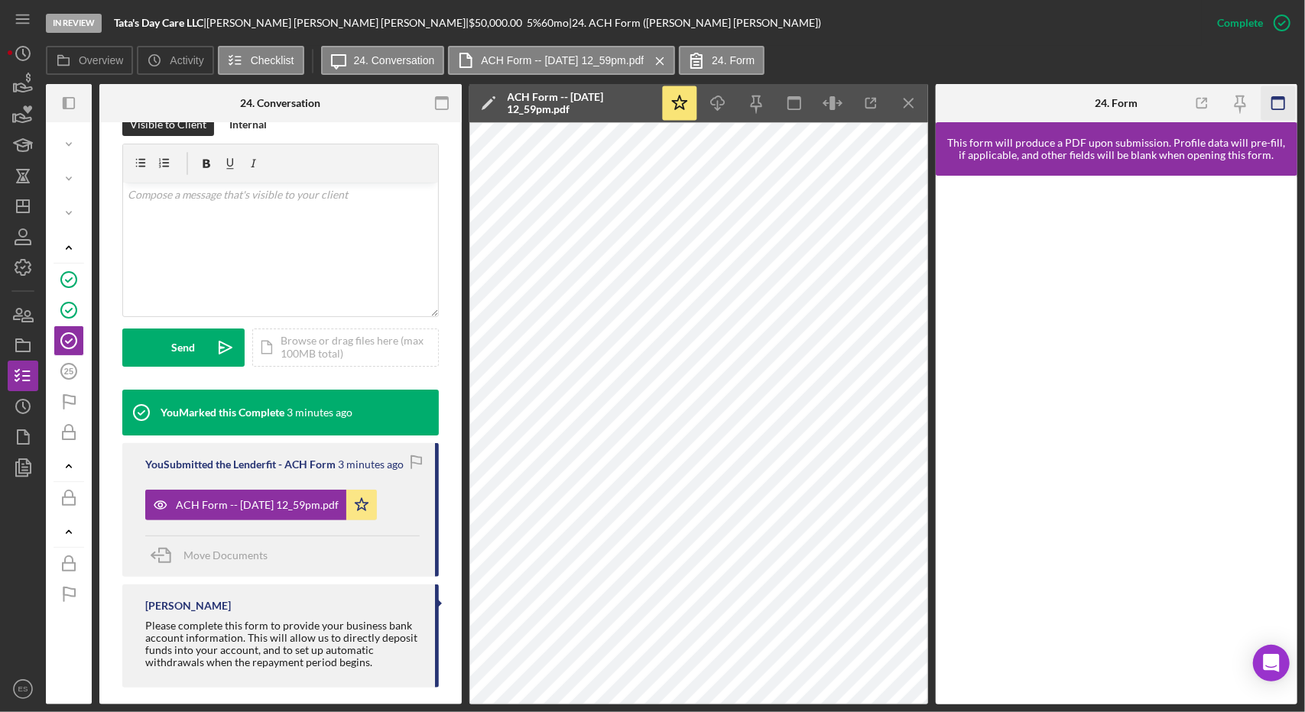
click at [1286, 106] on icon "button" at bounding box center [1278, 103] width 34 height 34
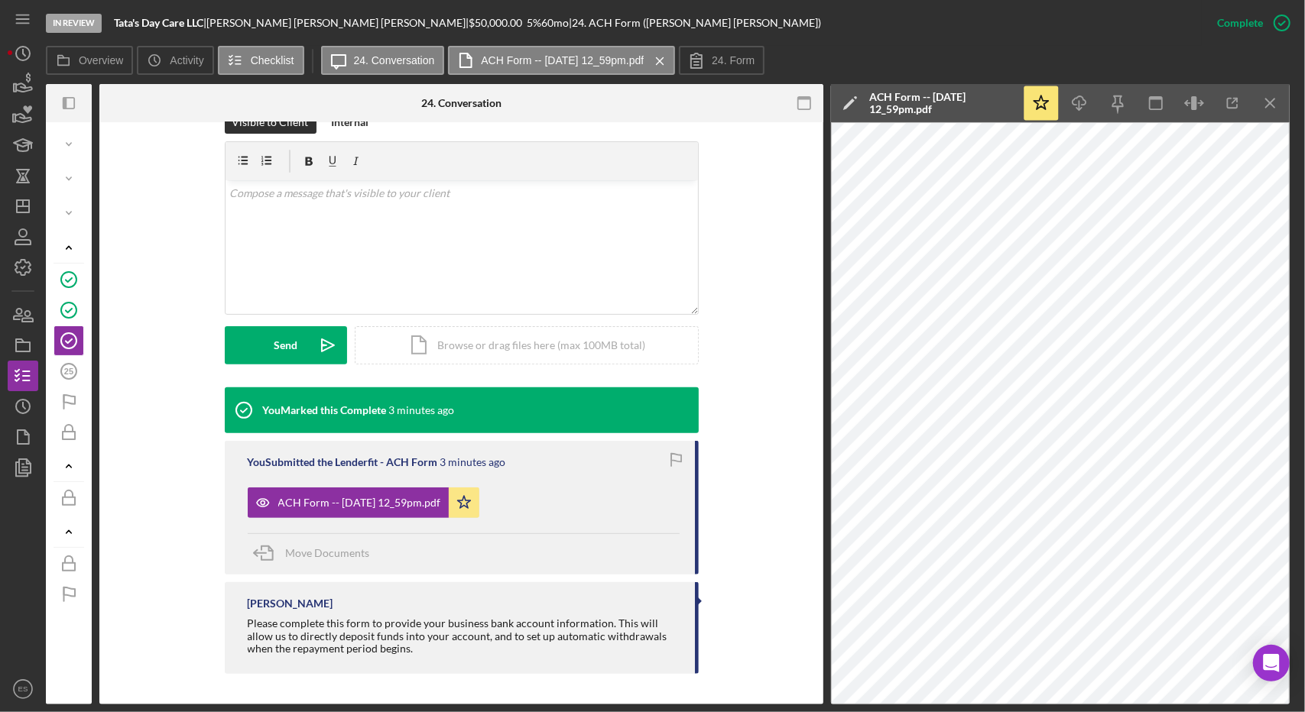
scroll to position [243, 0]
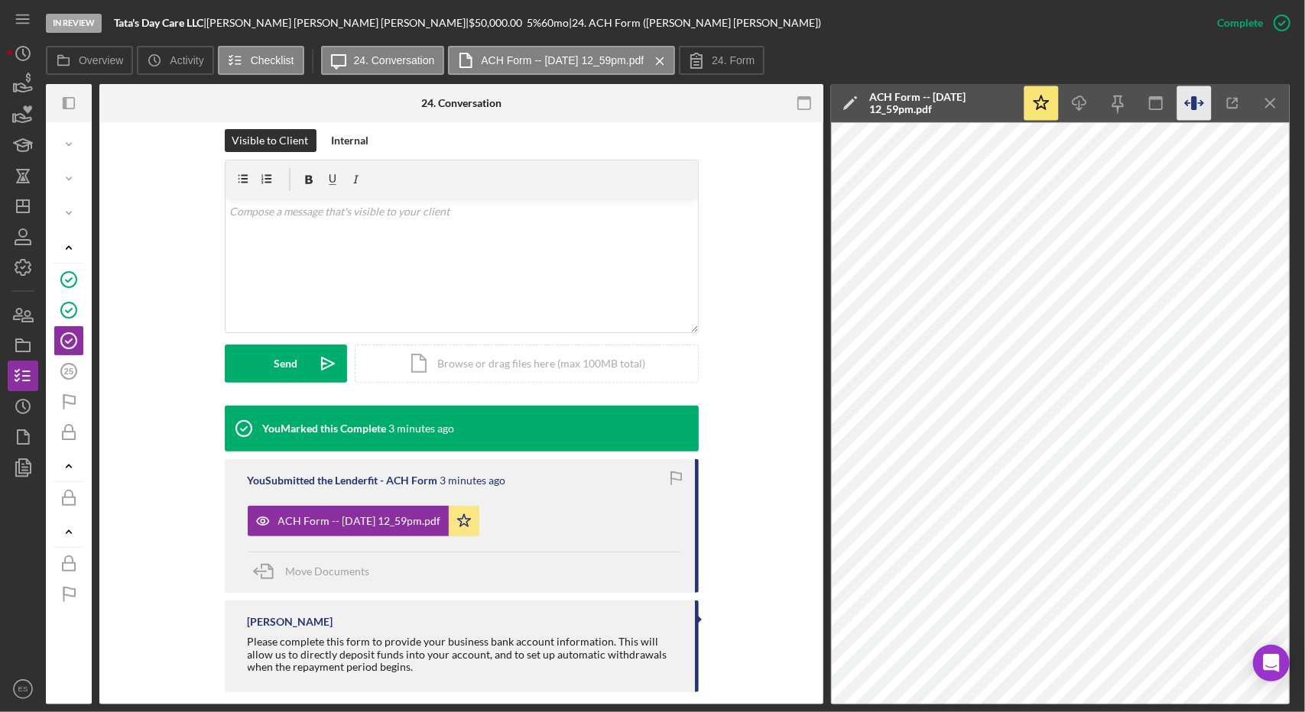
click at [1197, 102] on icon "button" at bounding box center [1194, 103] width 34 height 34
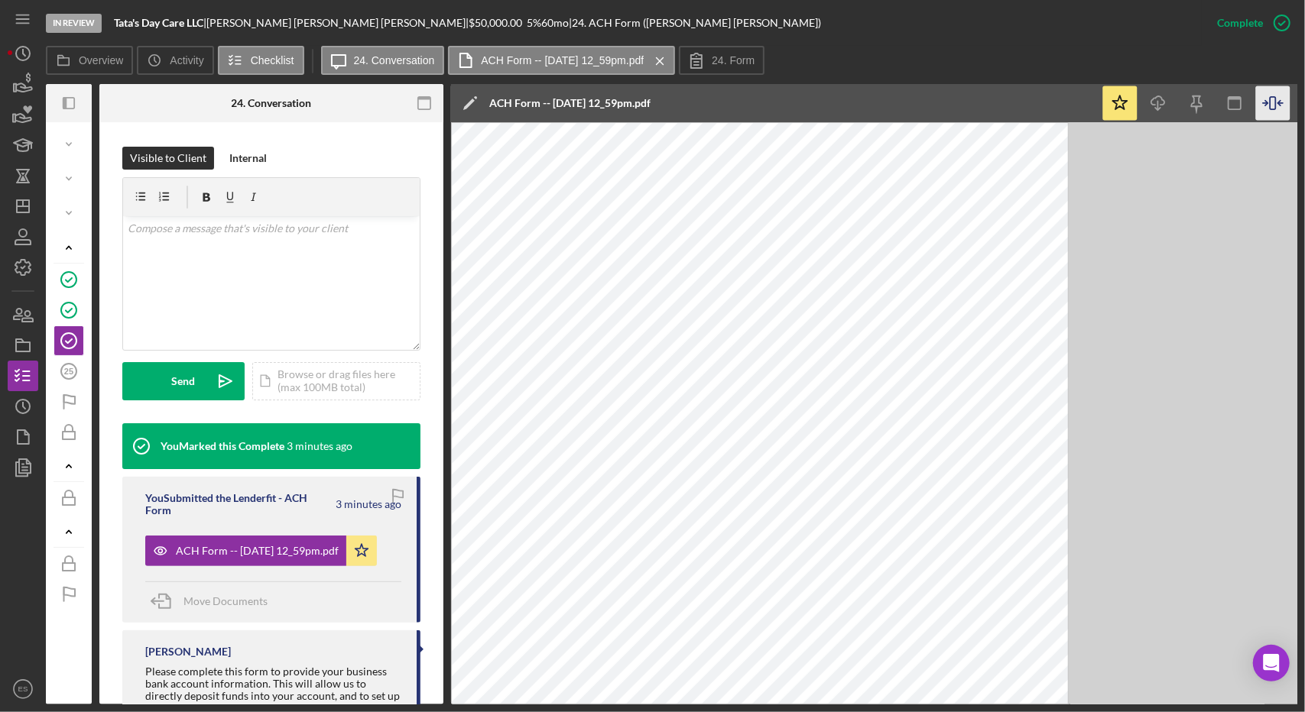
scroll to position [277, 0]
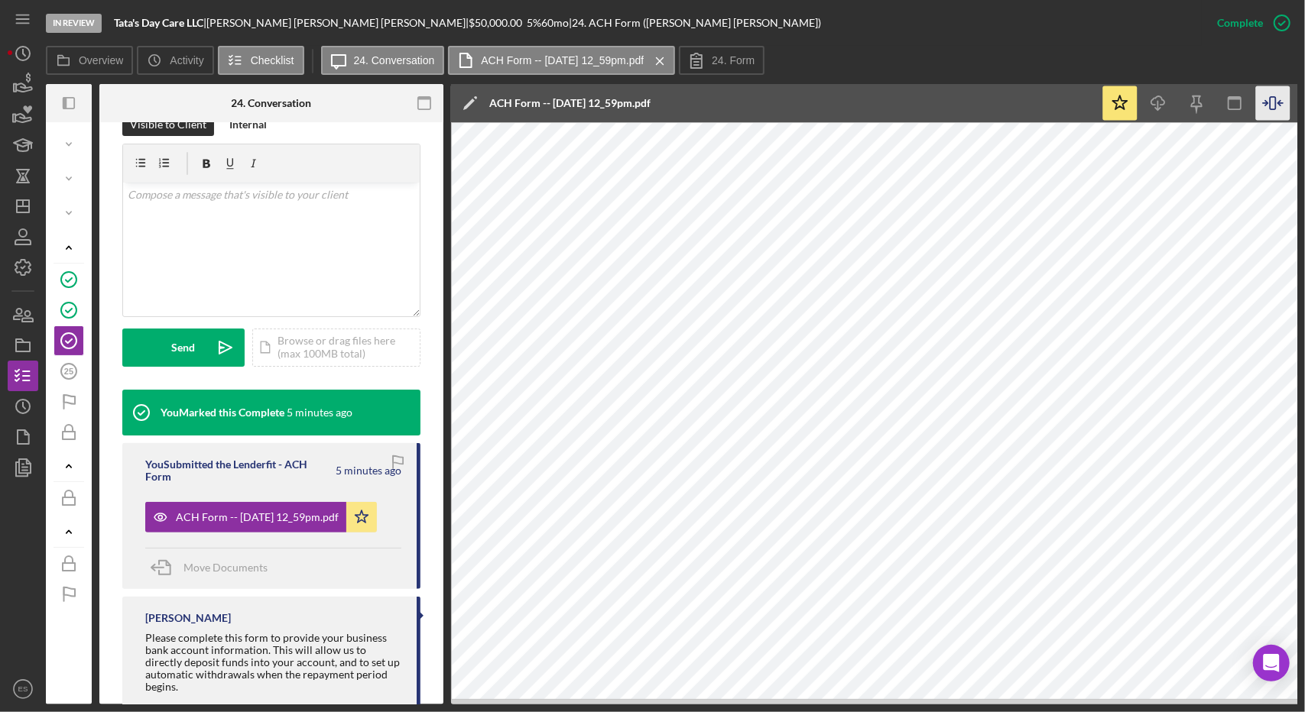
click at [1271, 113] on icon "button" at bounding box center [1273, 103] width 34 height 34
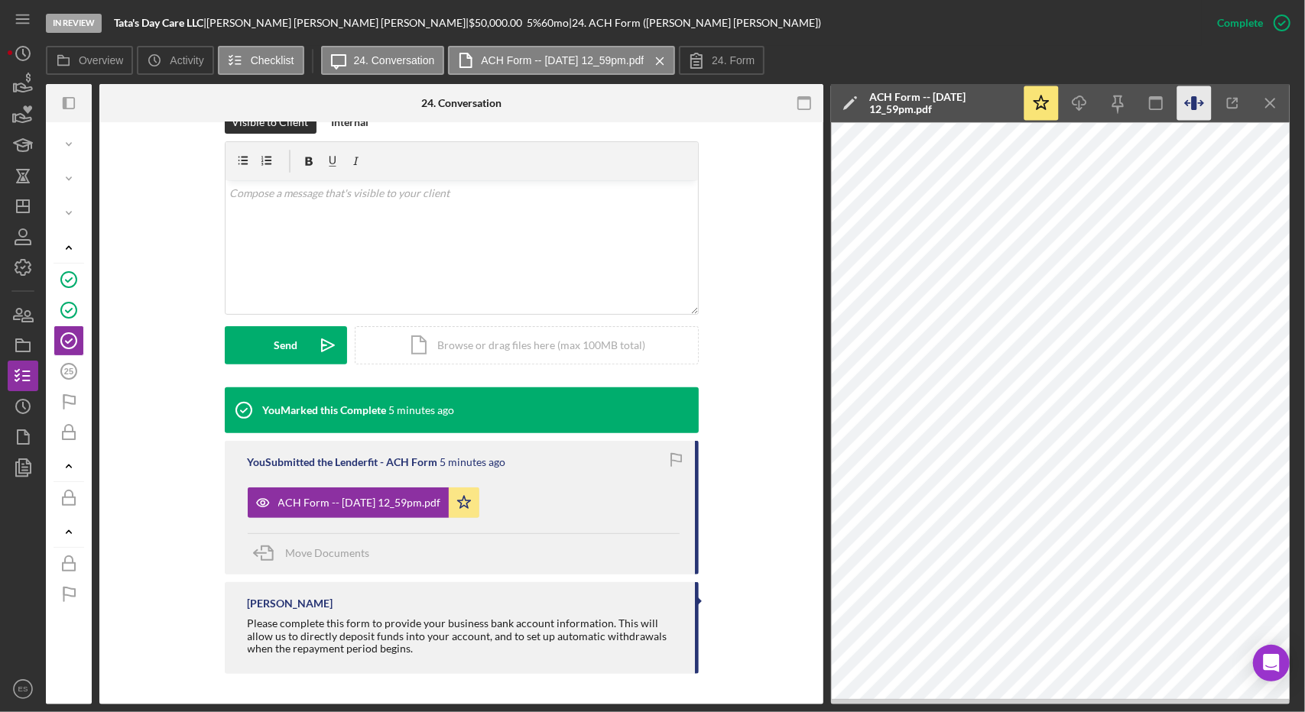
scroll to position [243, 0]
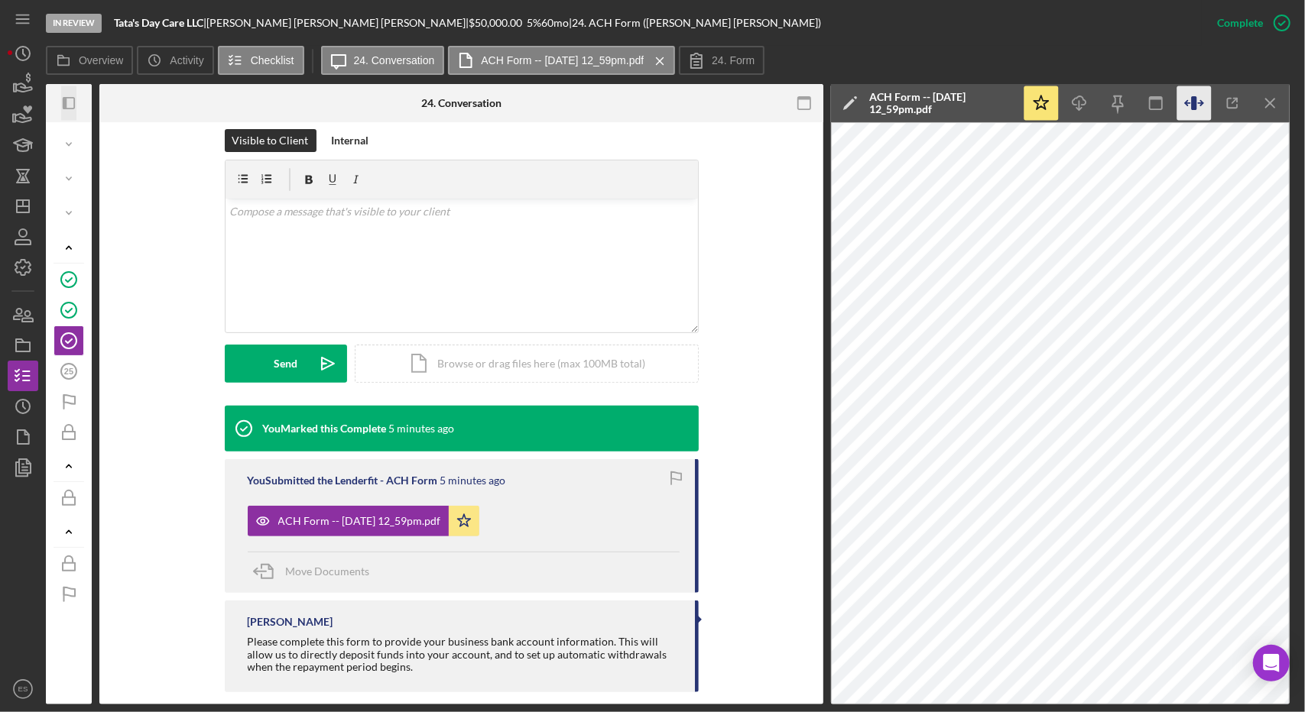
click at [75, 93] on icon "Icon/Panel Side Expand" at bounding box center [69, 103] width 34 height 34
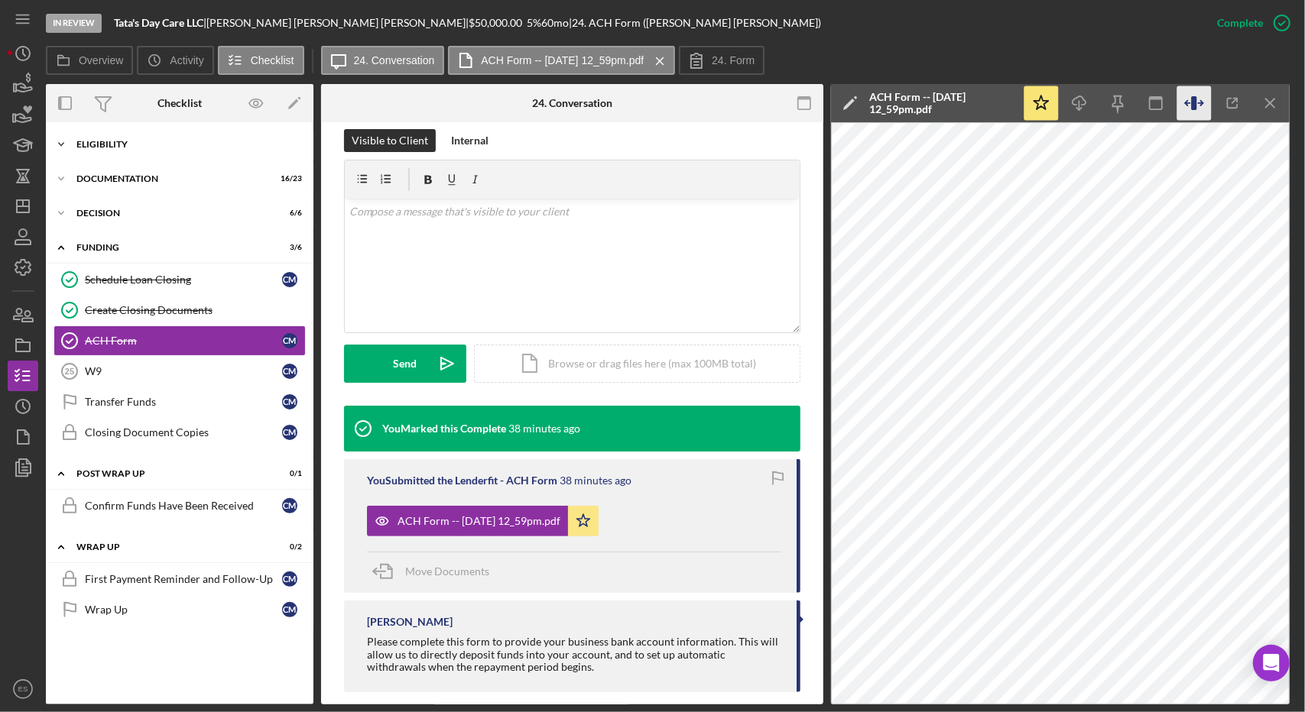
click at [99, 149] on div "Icon/Expander Eligibility 10 / 10" at bounding box center [180, 144] width 268 height 31
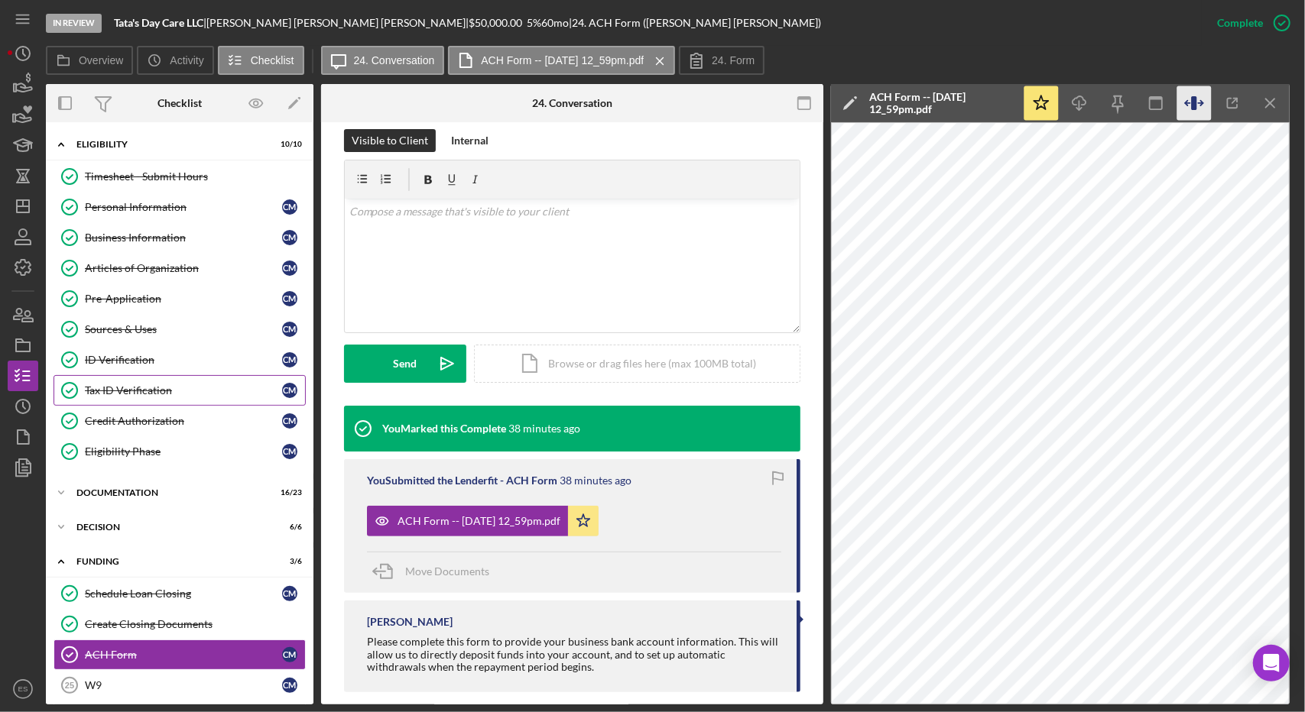
click at [116, 387] on div "Tax ID Verification" at bounding box center [183, 391] width 197 height 12
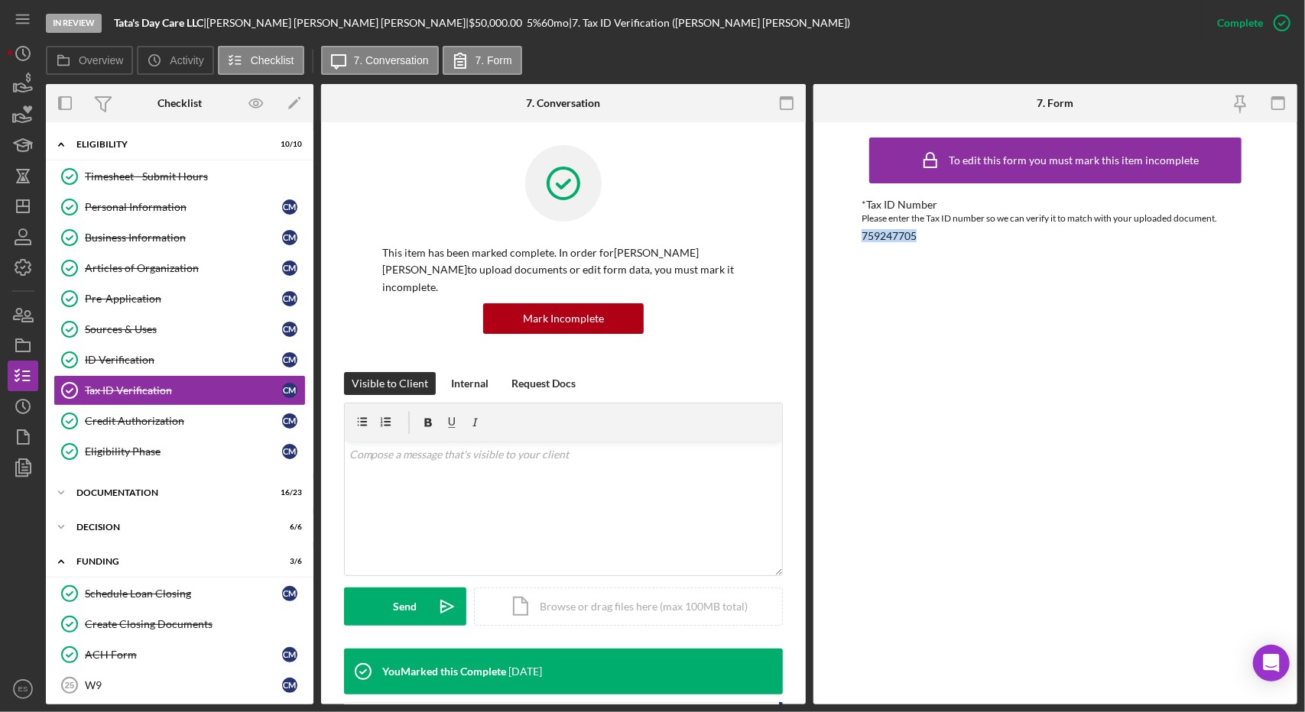
drag, startPoint x: 922, startPoint y: 242, endPoint x: 860, endPoint y: 235, distance: 62.3
click at [860, 235] on div "To edit this form you must mark this item incomplete *Tax ID Number Please ente…" at bounding box center [1055, 413] width 485 height 583
copy div "759247705"
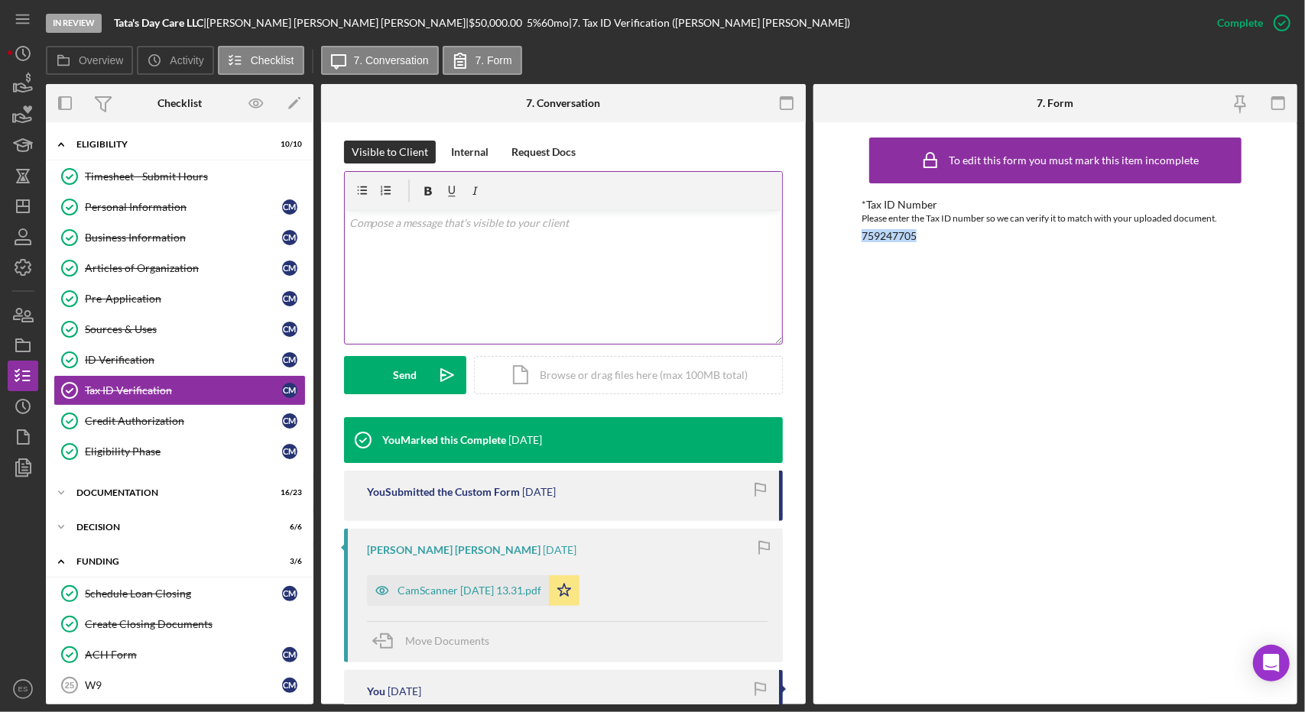
scroll to position [232, 0]
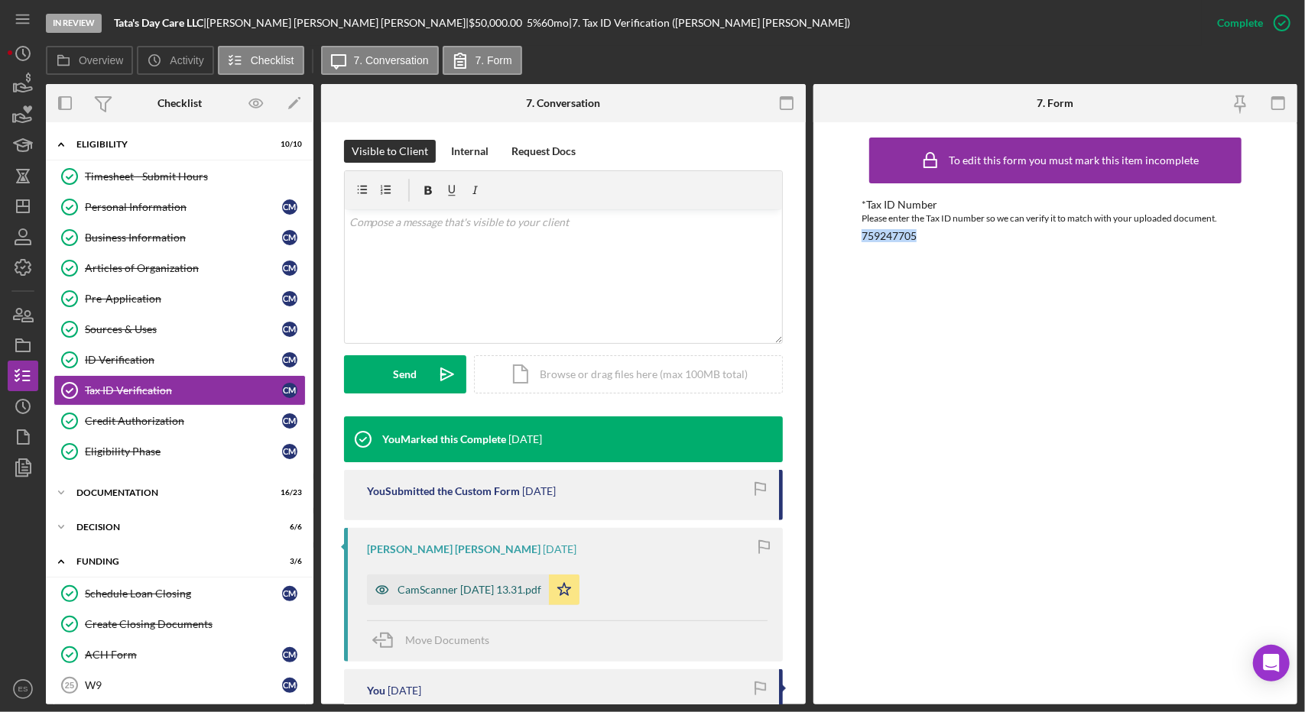
click at [520, 575] on div "CamScanner [DATE] 13.31.pdf" at bounding box center [458, 590] width 182 height 31
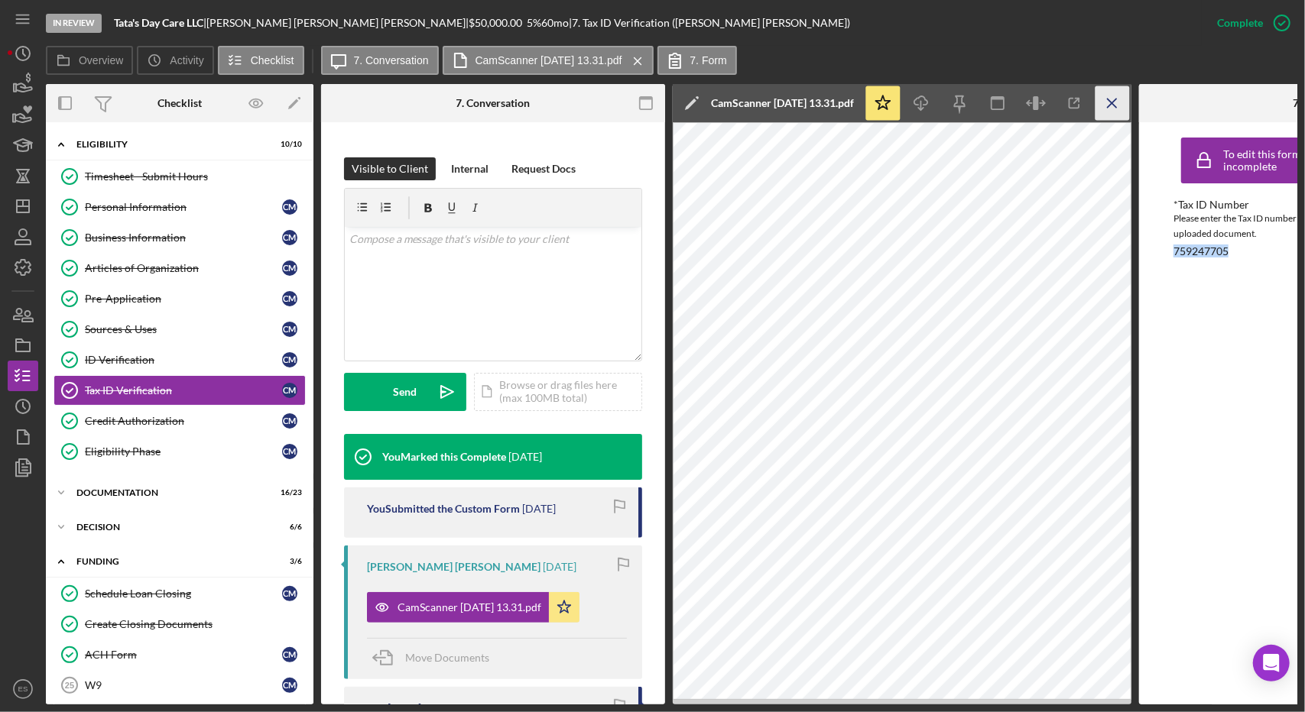
click at [1119, 98] on icon "Icon/Menu Close" at bounding box center [1112, 103] width 34 height 34
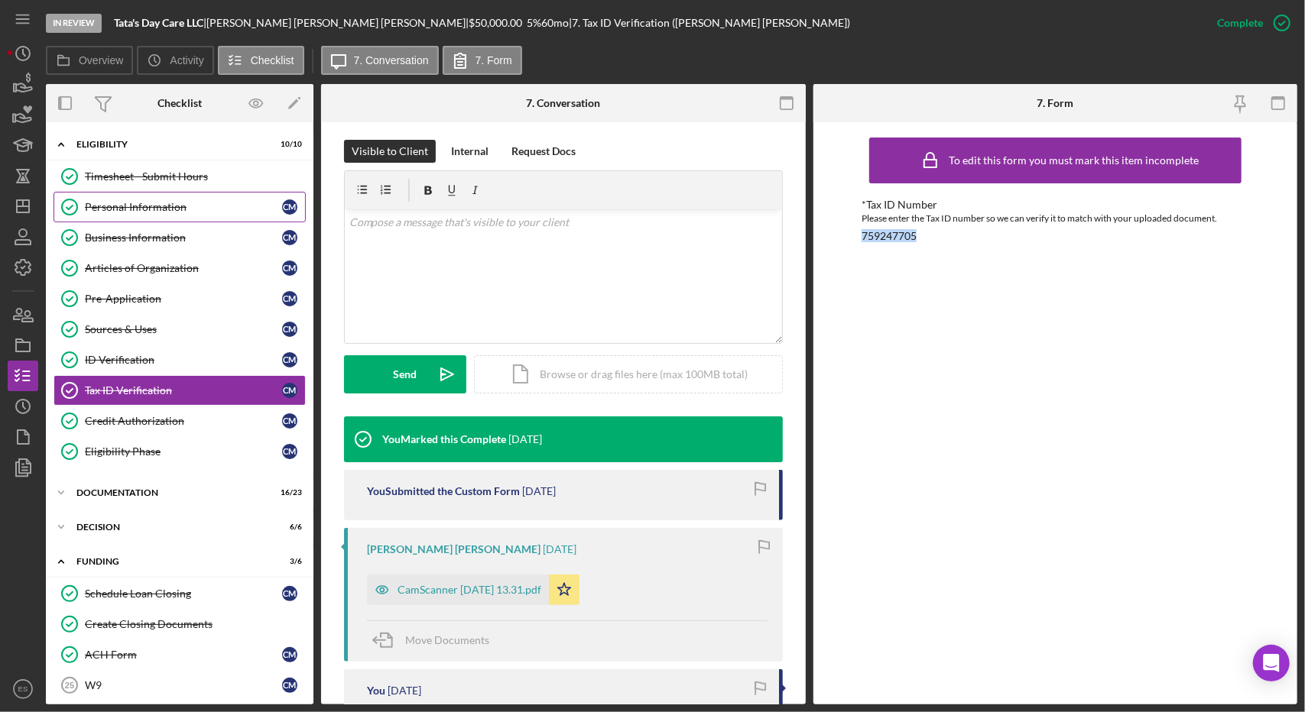
click at [161, 207] on div "Personal Information" at bounding box center [183, 207] width 197 height 12
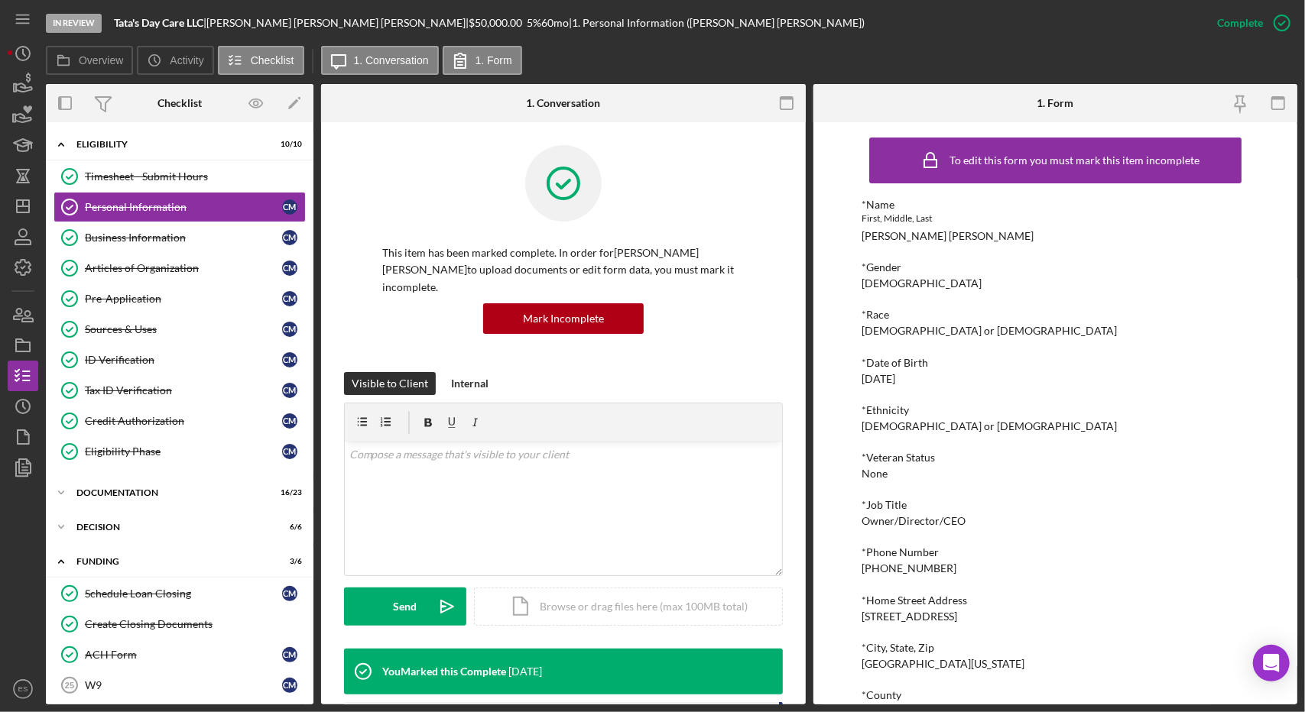
drag, startPoint x: 925, startPoint y: 384, endPoint x: 856, endPoint y: 375, distance: 69.4
click at [856, 375] on div "To edit this form you must mark this item incomplete *Name First, Middle, Last …" at bounding box center [1055, 413] width 485 height 583
copy div "[DATE]"
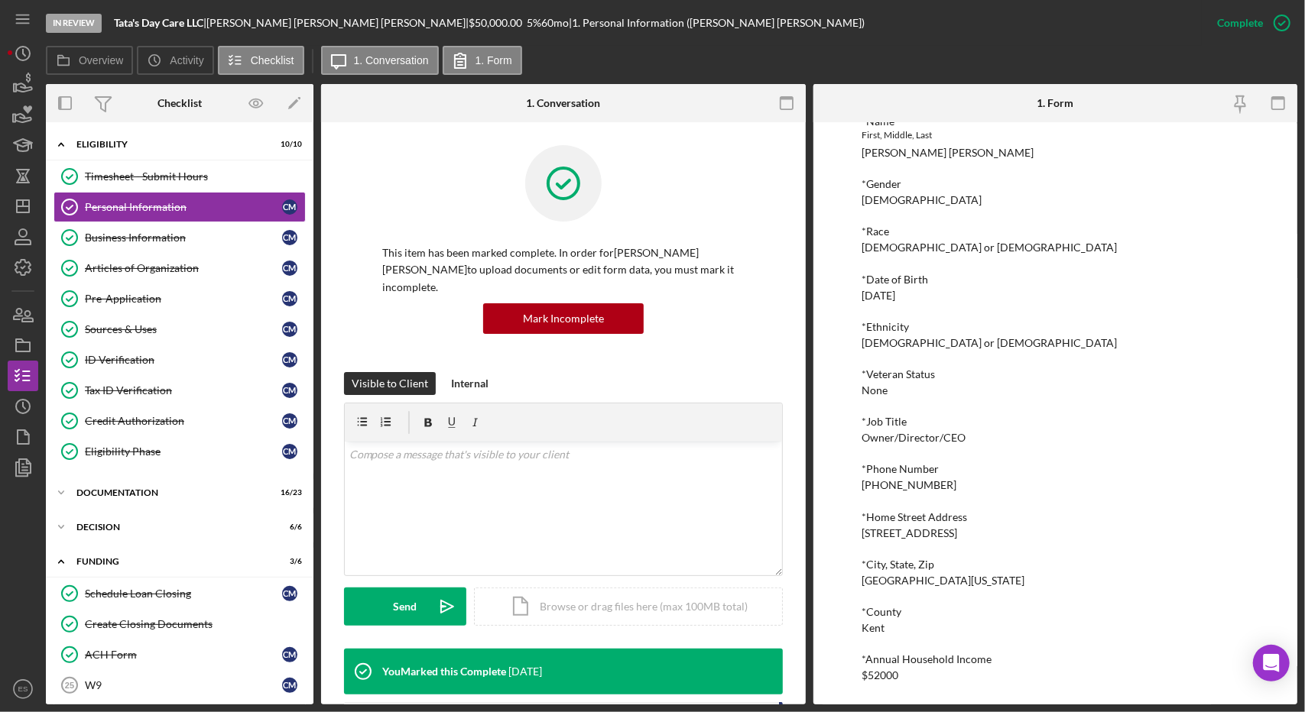
drag, startPoint x: 966, startPoint y: 531, endPoint x: 858, endPoint y: 525, distance: 108.0
click at [858, 525] on div "To edit this form you must mark this item incomplete *Name First, Middle, Last …" at bounding box center [1055, 413] width 485 height 583
click at [1044, 521] on div "*Home Street Address" at bounding box center [1056, 517] width 388 height 12
click at [138, 240] on div "Business Information" at bounding box center [183, 238] width 197 height 12
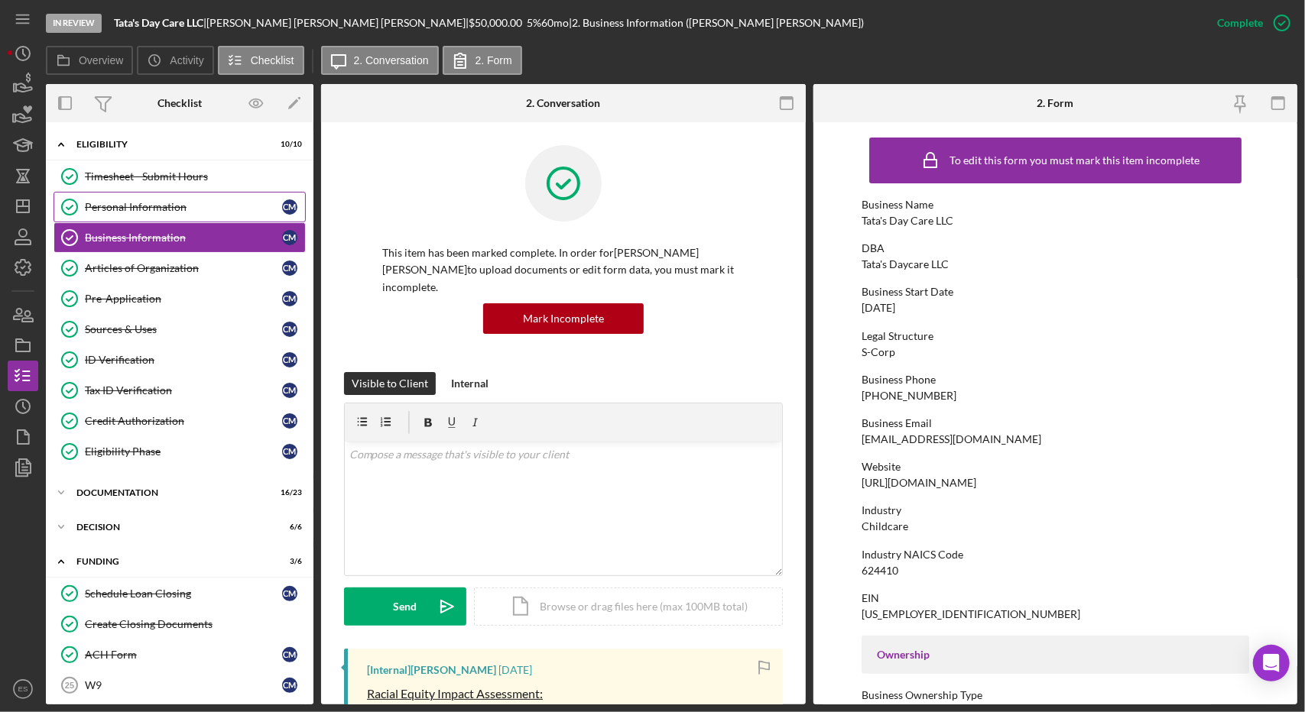
click at [113, 206] on div "Personal Information" at bounding box center [183, 207] width 197 height 12
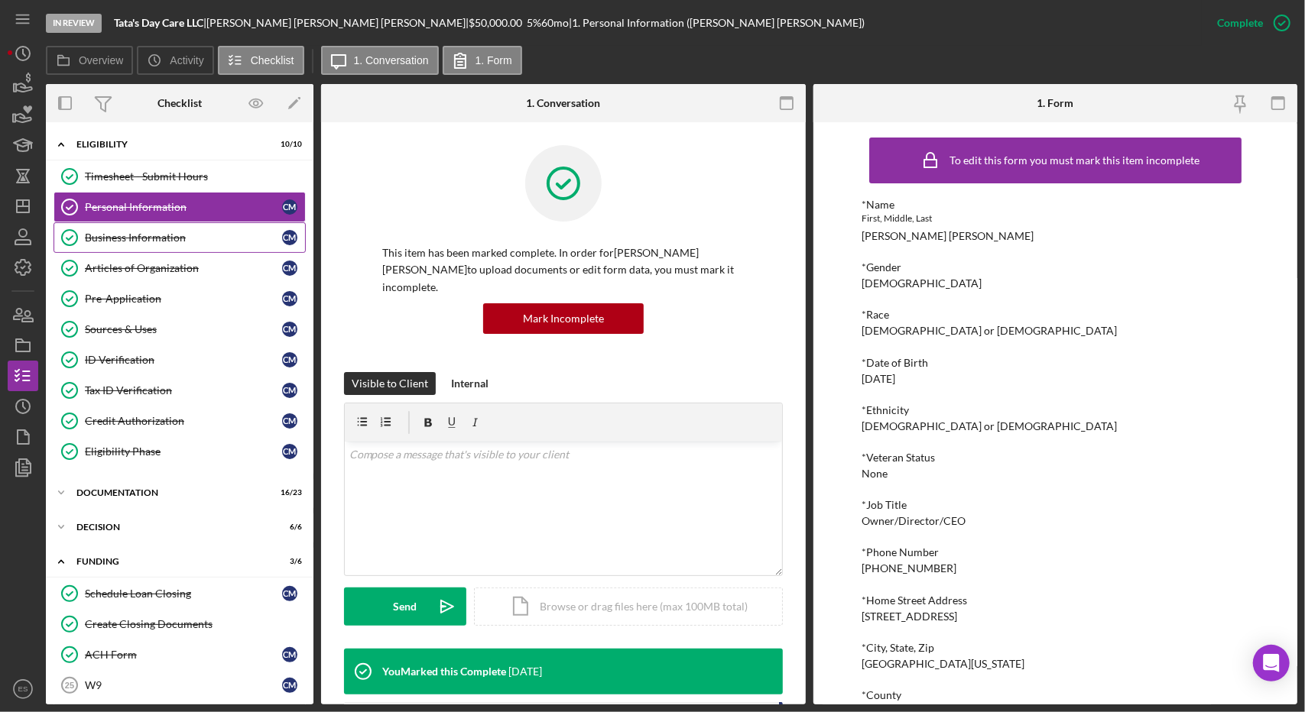
click at [154, 246] on link "Business Information Business Information C M" at bounding box center [180, 237] width 252 height 31
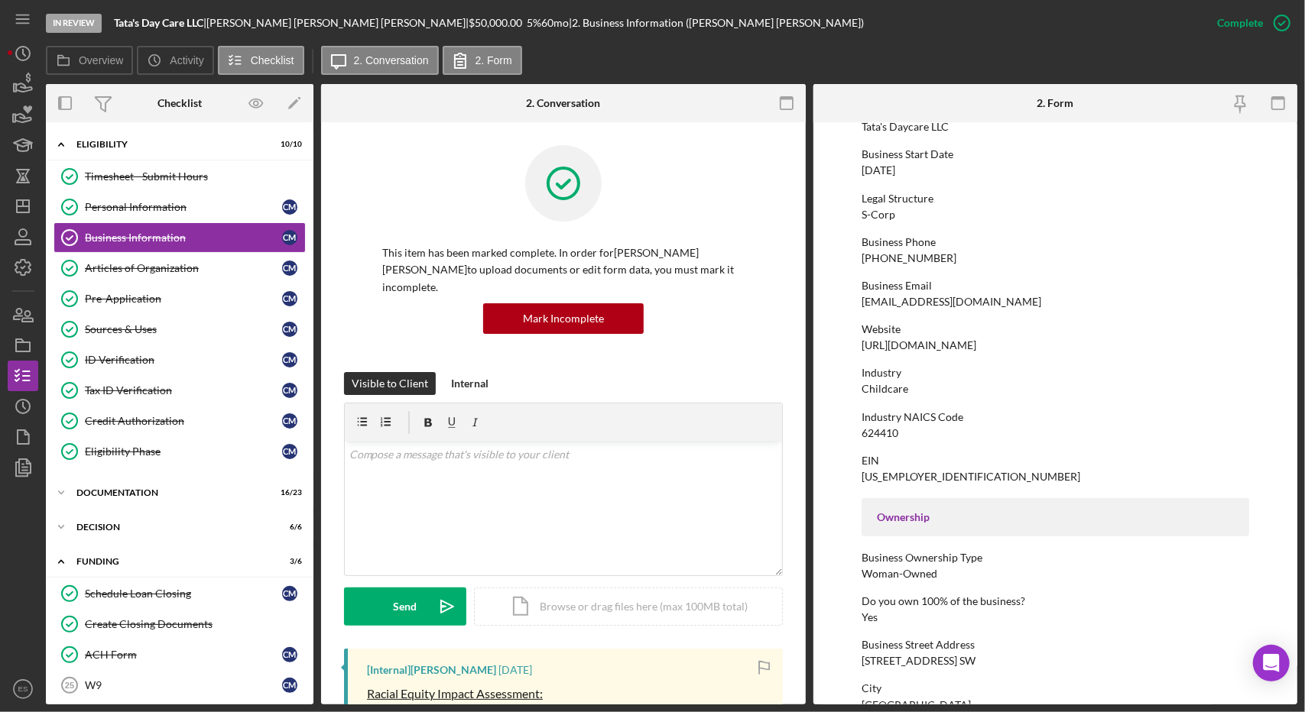
scroll to position [141, 0]
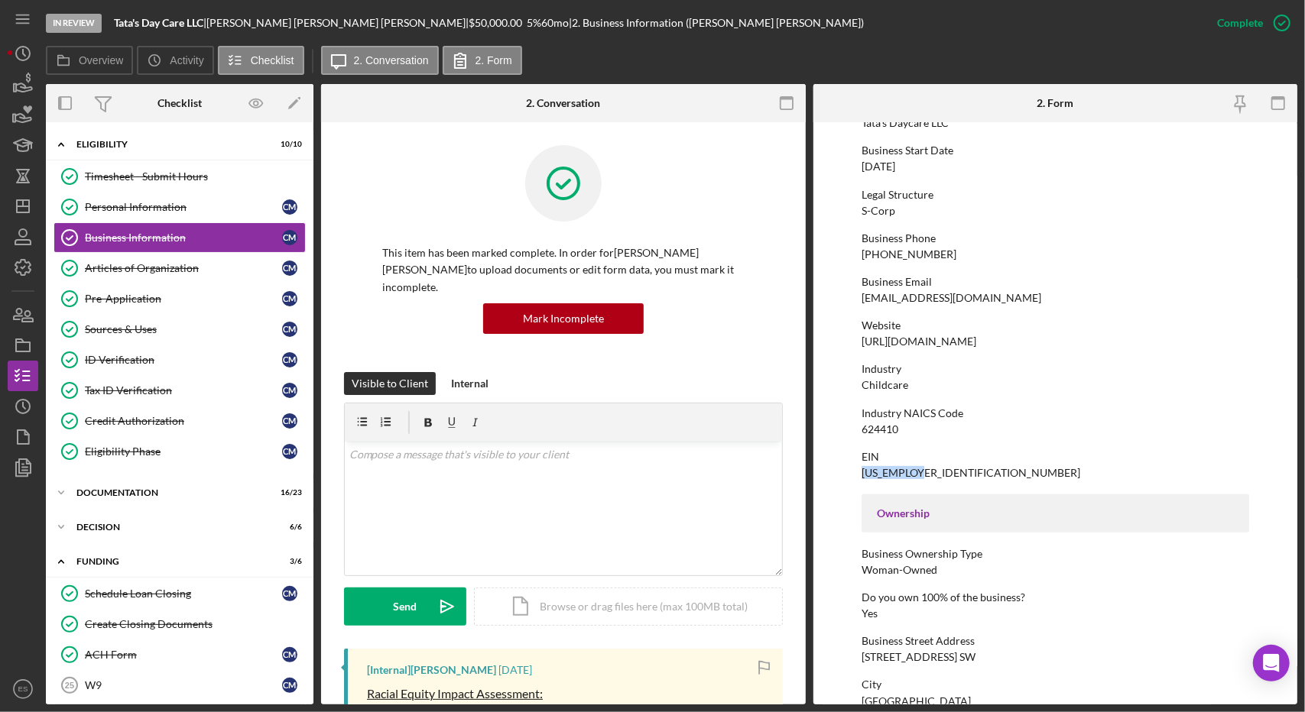
drag, startPoint x: 927, startPoint y: 484, endPoint x: 836, endPoint y: 476, distance: 91.3
click at [836, 476] on form "To edit this form you must mark this item incomplete Business Name Tata's Day C…" at bounding box center [1055, 413] width 485 height 583
copy div "[US_EMPLOYER_IDENTIFICATION_NUMBER]"
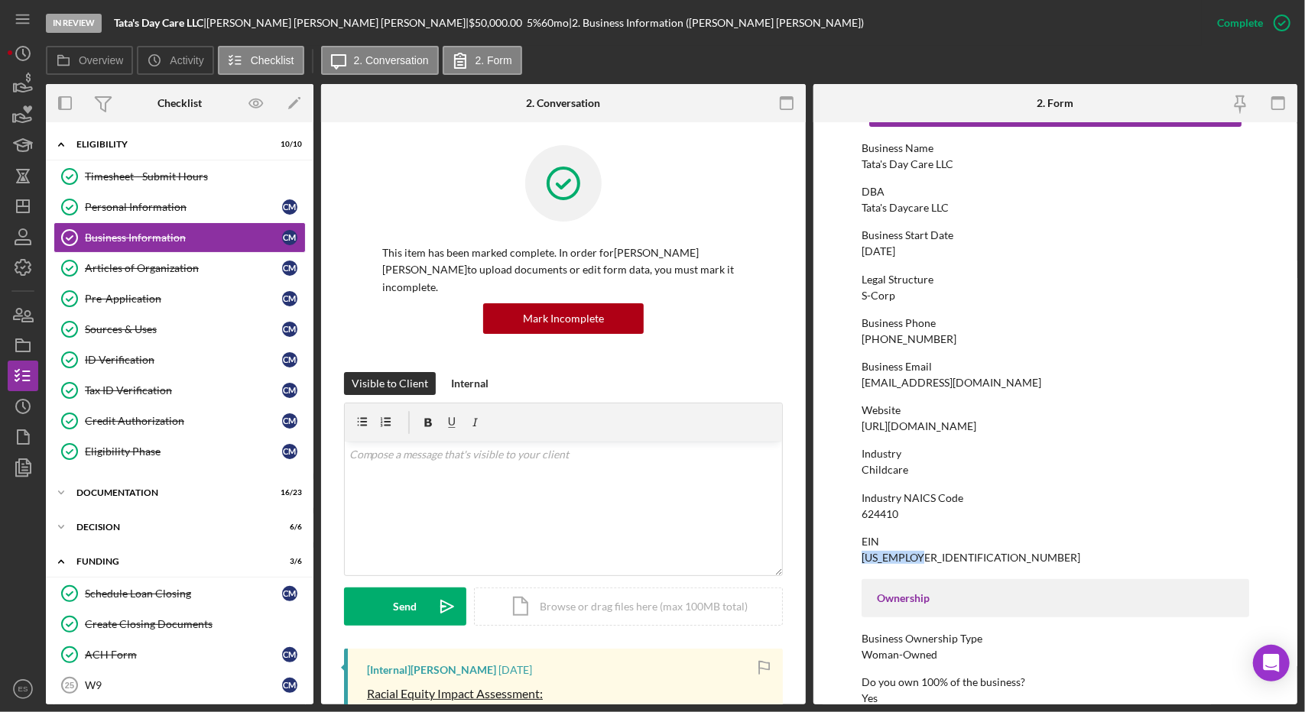
scroll to position [54, 0]
drag, startPoint x: 928, startPoint y: 255, endPoint x: 858, endPoint y: 248, distance: 70.6
click at [858, 248] on form "To edit this form you must mark this item incomplete Business Name Tata's Day C…" at bounding box center [1055, 413] width 485 height 583
copy div "[DATE]"
click at [1047, 491] on div "To edit this form you must mark this item incomplete Business Name Tata's Day C…" at bounding box center [1056, 645] width 388 height 1138
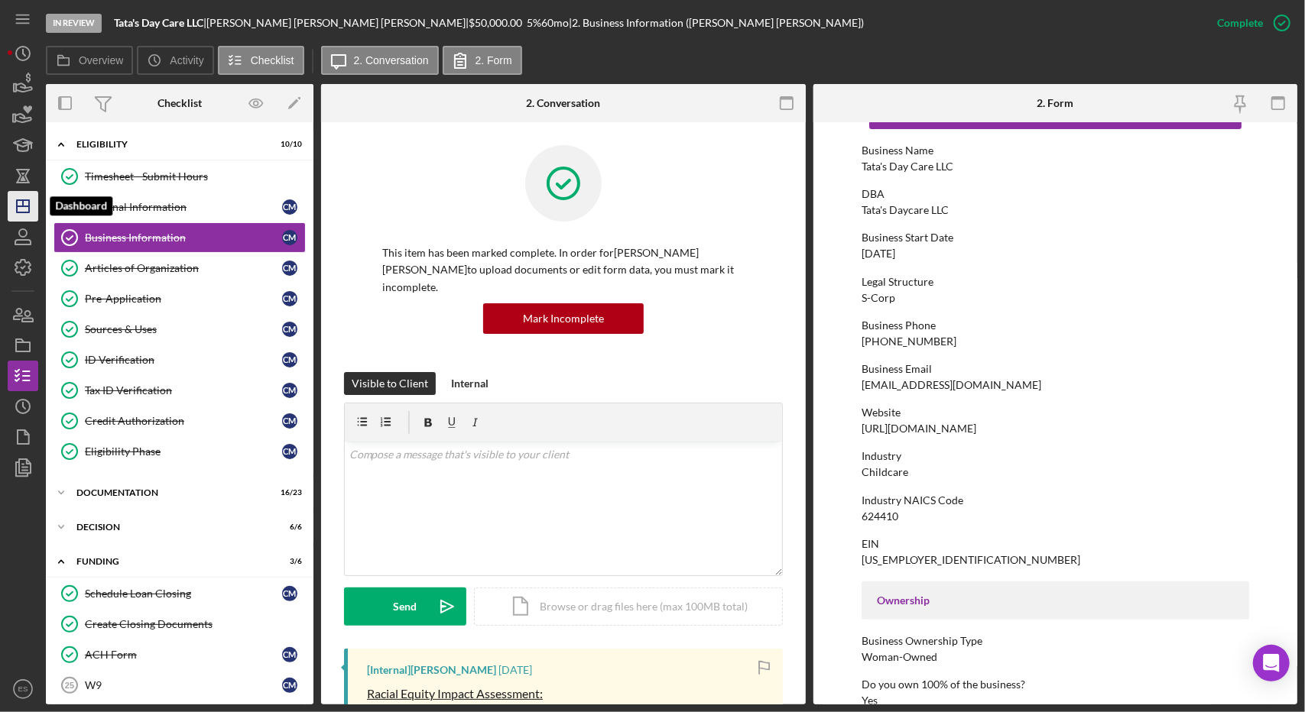
click at [23, 209] on icon "Icon/Dashboard" at bounding box center [23, 206] width 38 height 38
